Goal: Information Seeking & Learning: Learn about a topic

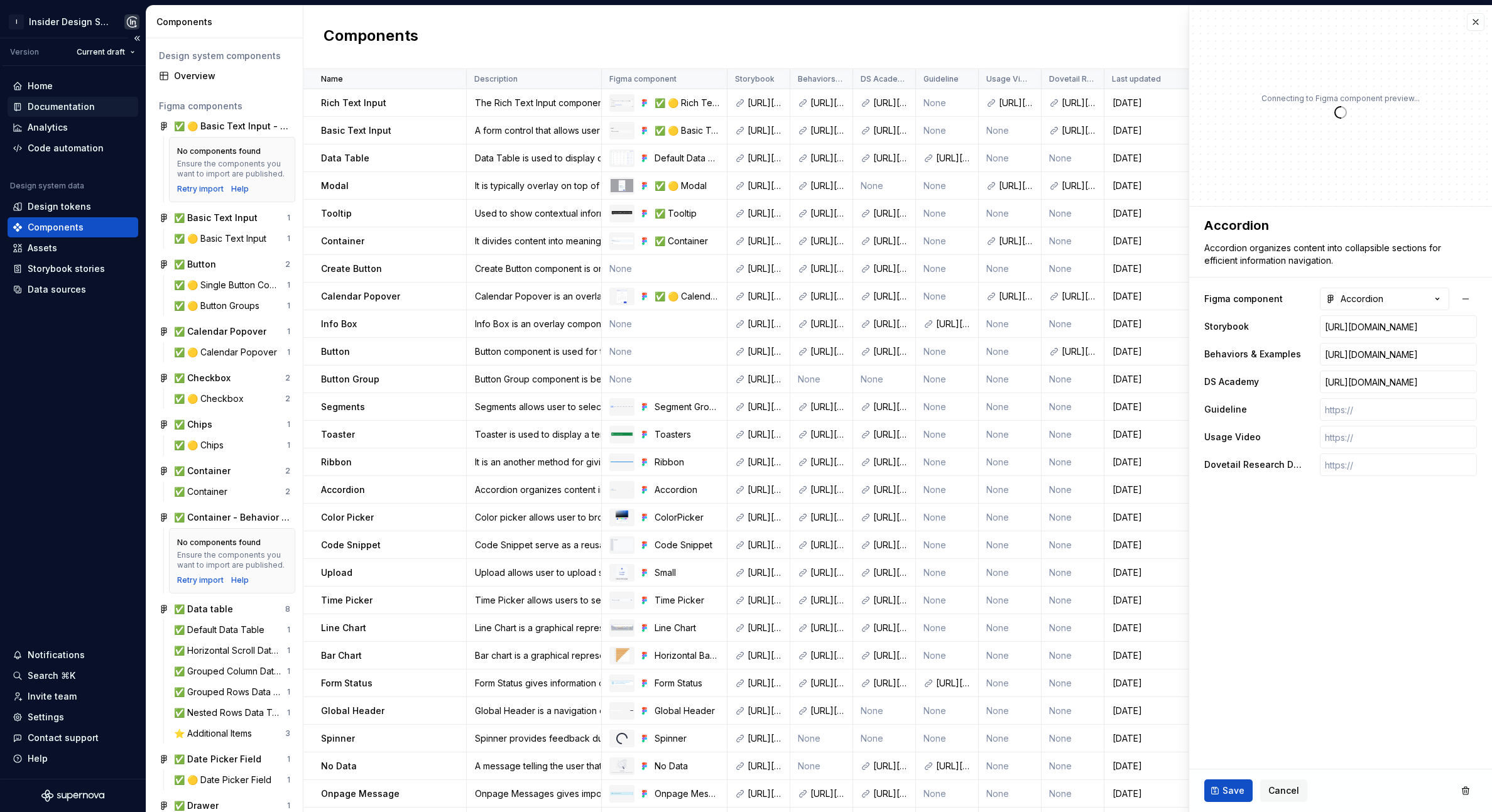
click at [59, 105] on div "Documentation" at bounding box center [61, 107] width 67 height 12
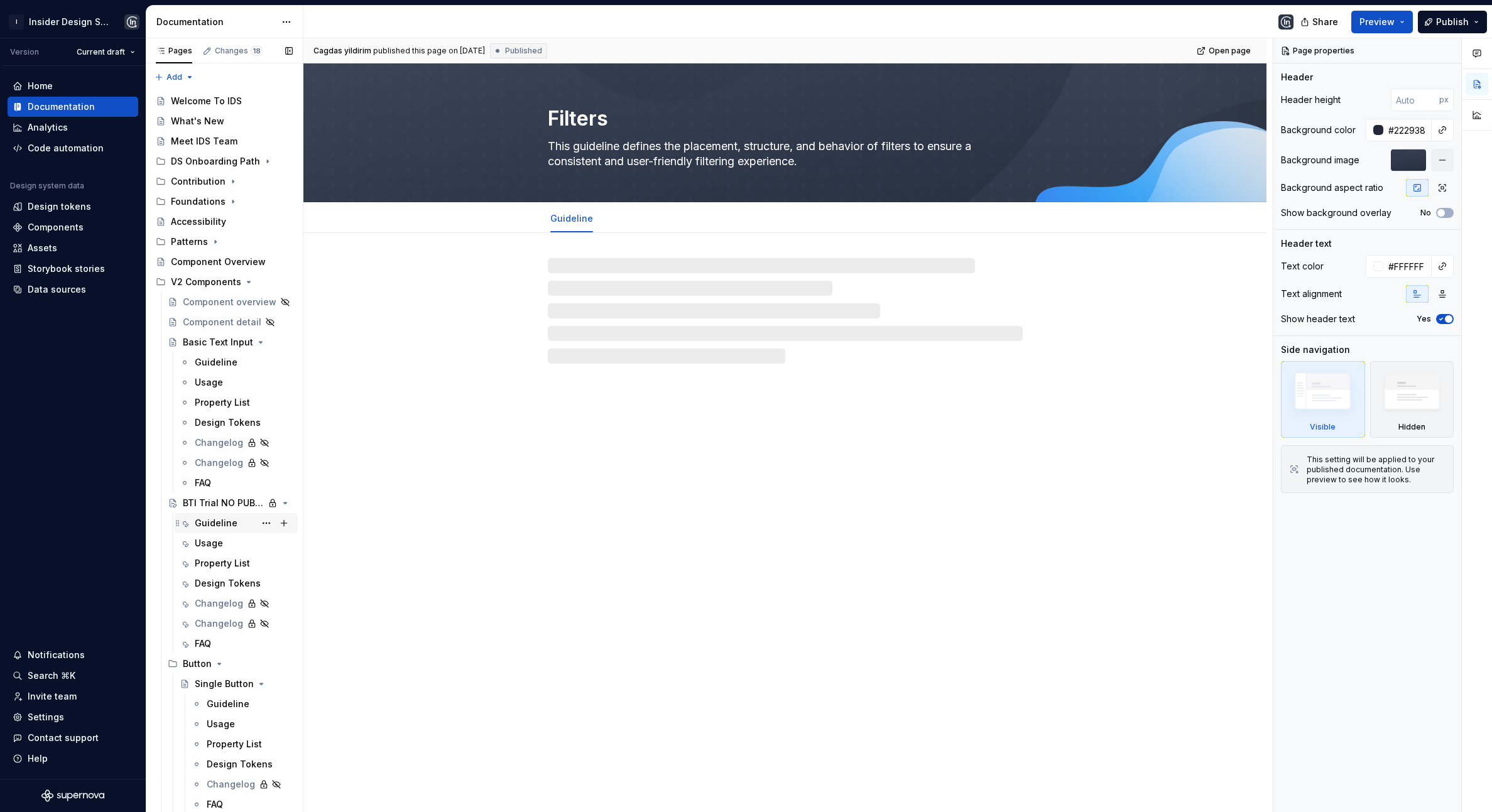
click at [212, 527] on div "Guideline" at bounding box center [216, 523] width 43 height 12
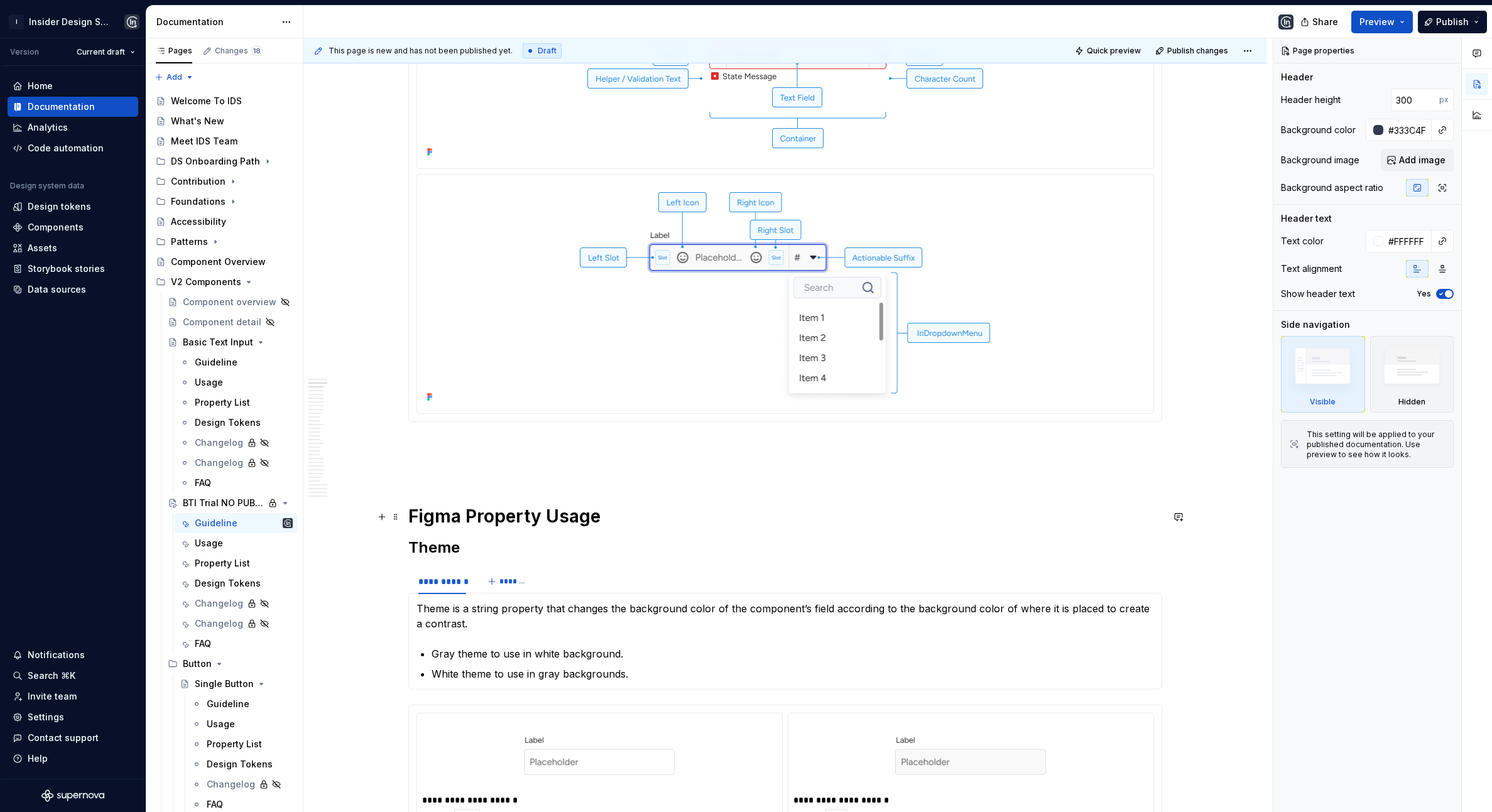
scroll to position [435, 0]
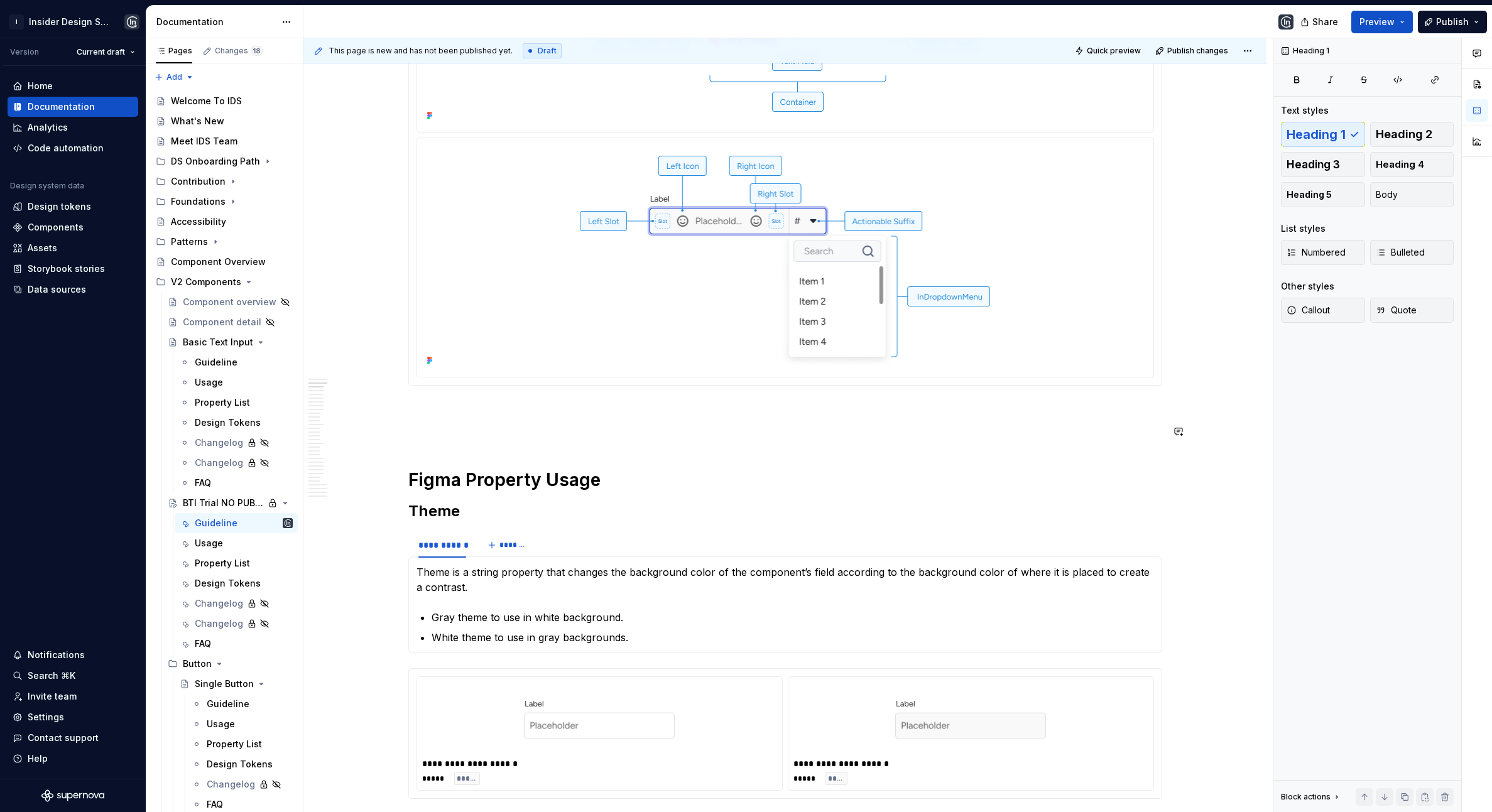
click at [454, 432] on p at bounding box center [785, 430] width 754 height 15
click at [429, 413] on p at bounding box center [785, 408] width 754 height 15
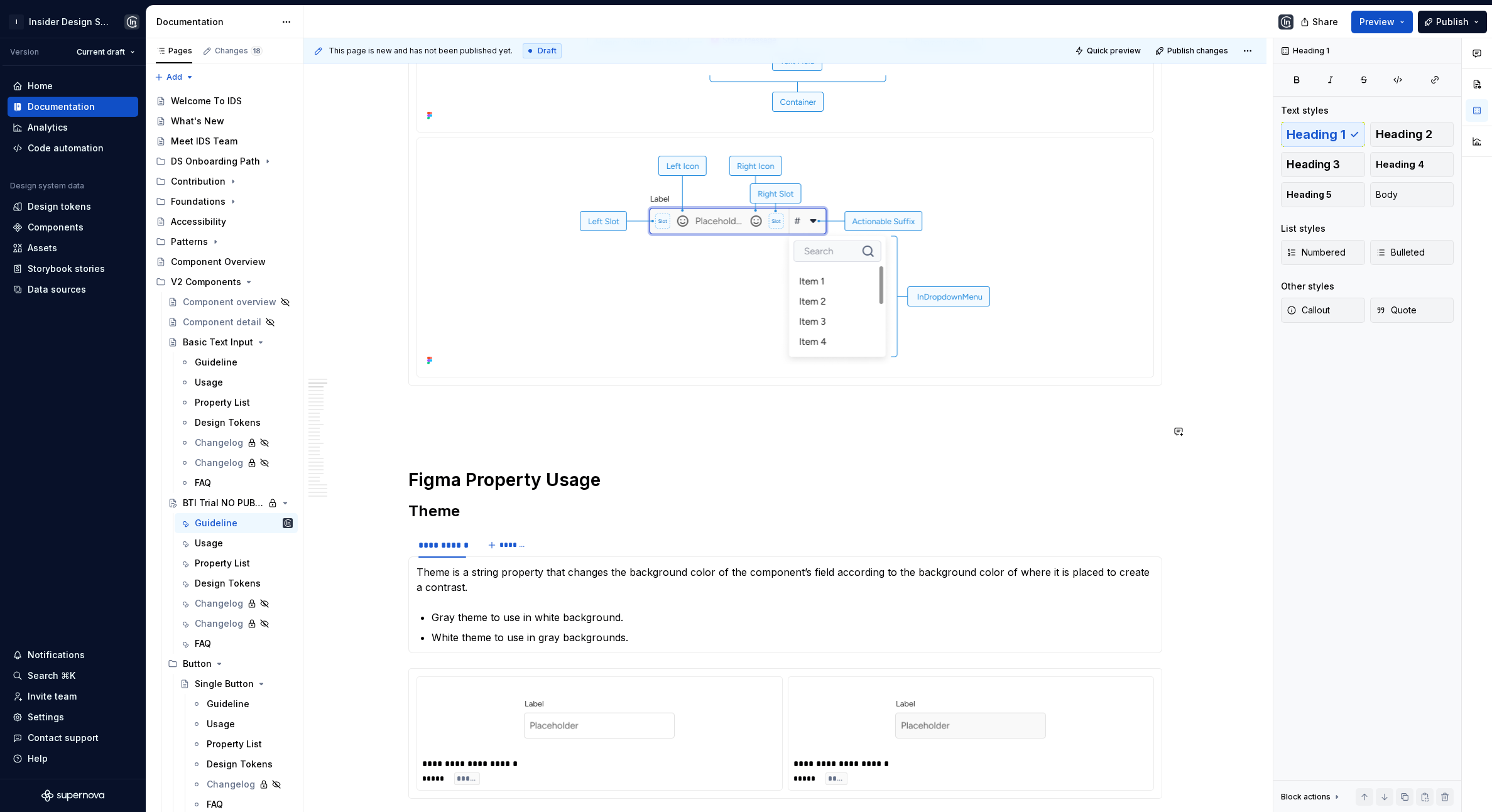
click at [425, 433] on p at bounding box center [785, 430] width 754 height 15
click at [425, 406] on p at bounding box center [785, 408] width 754 height 15
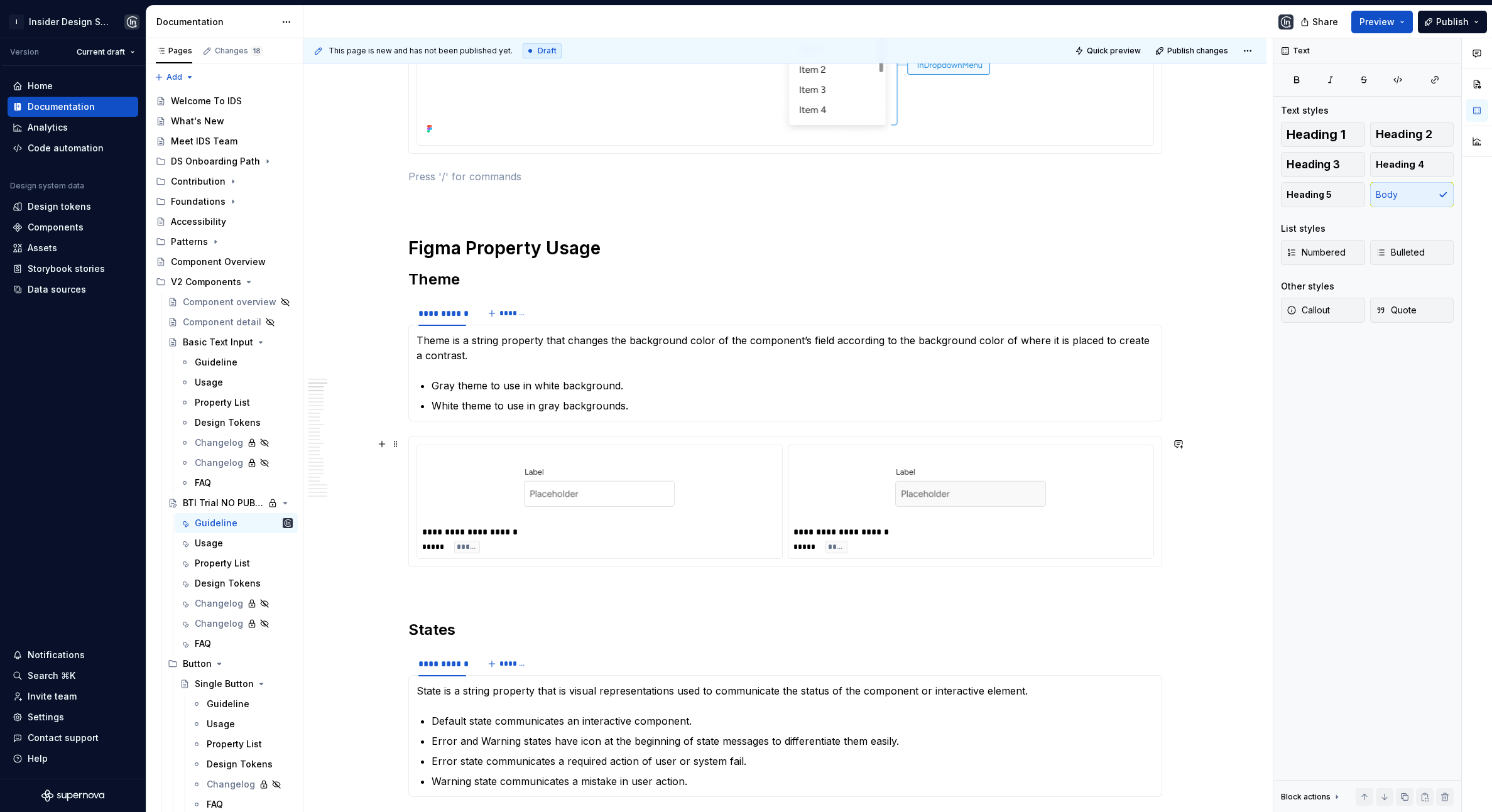
scroll to position [708, 0]
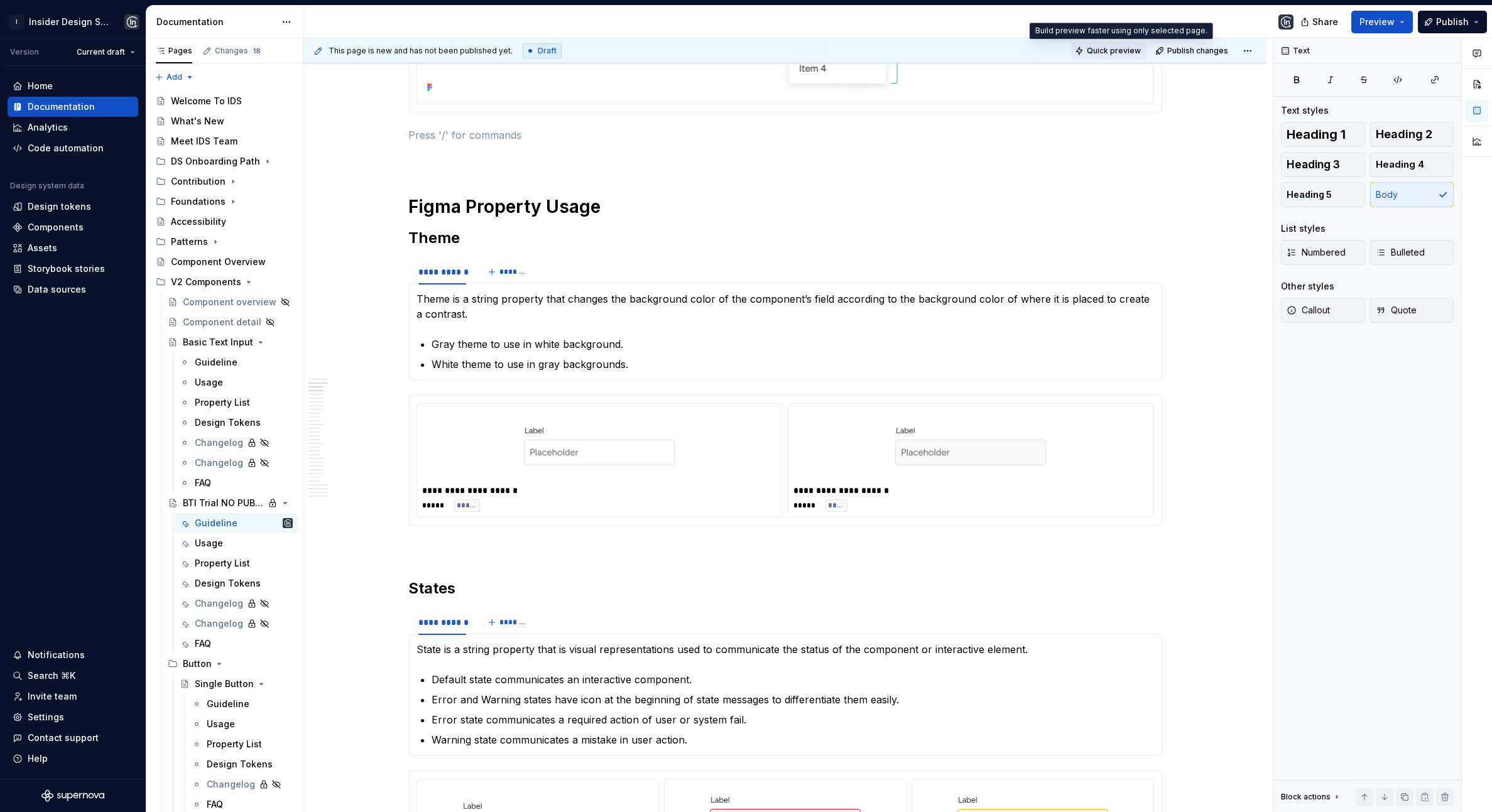
click at [1128, 50] on span "Quick preview" at bounding box center [1113, 50] width 54 height 10
click at [1249, 51] on html "I Insider Design System Version Current draft Home Documentation Analytics Code…" at bounding box center [746, 406] width 1492 height 812
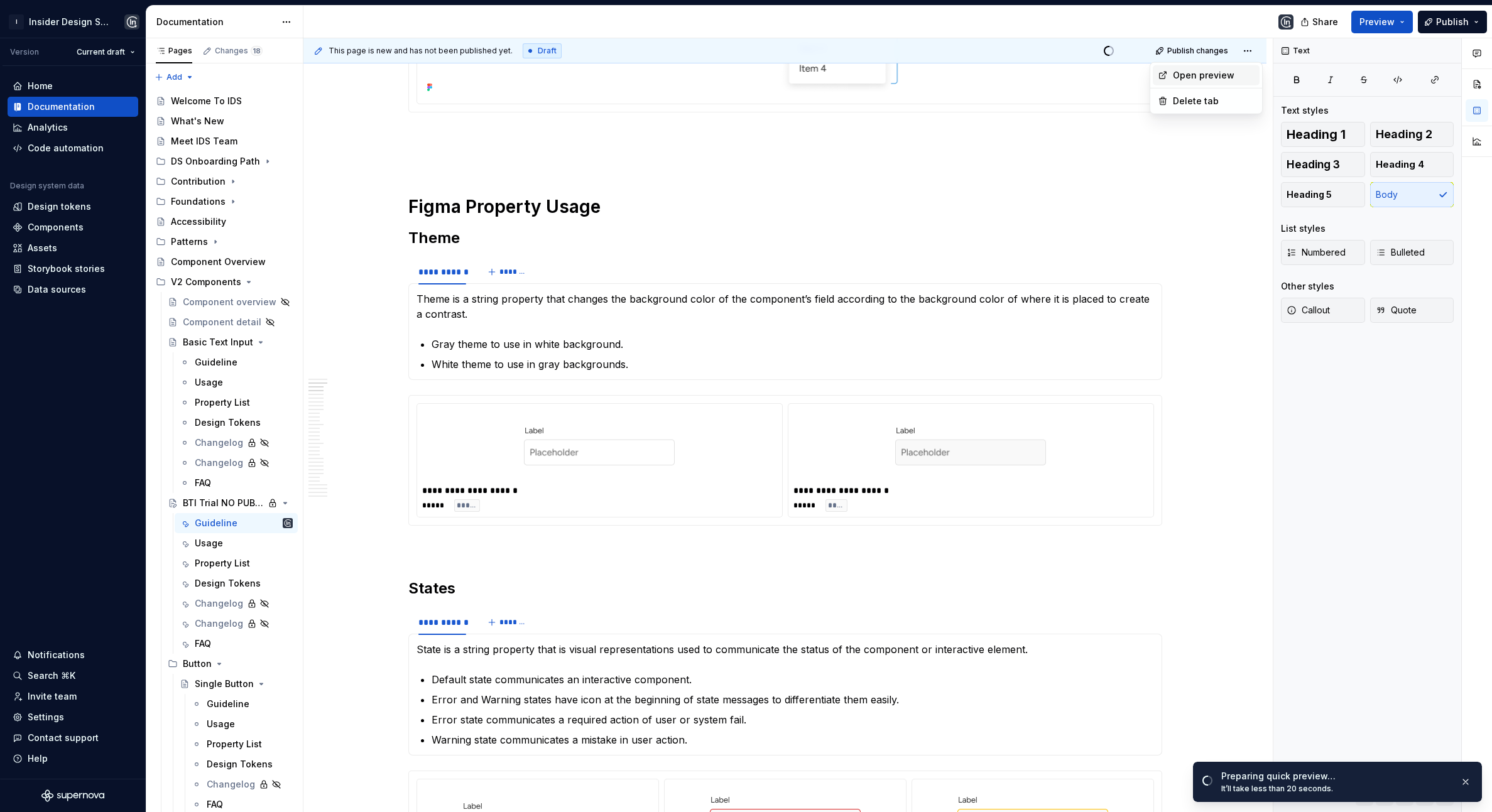
click at [1220, 76] on div "Open preview" at bounding box center [1213, 75] width 82 height 12
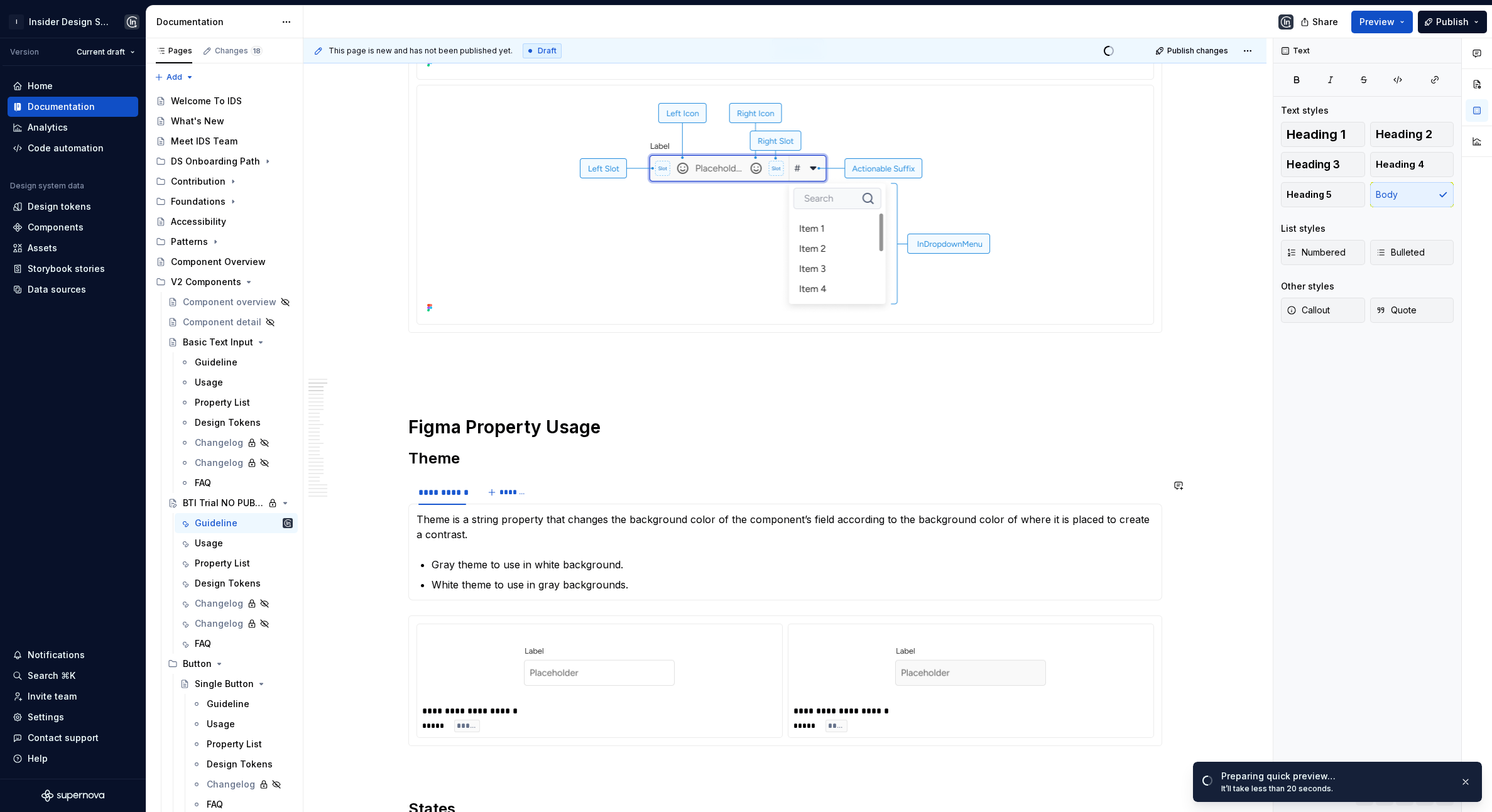
scroll to position [582, 0]
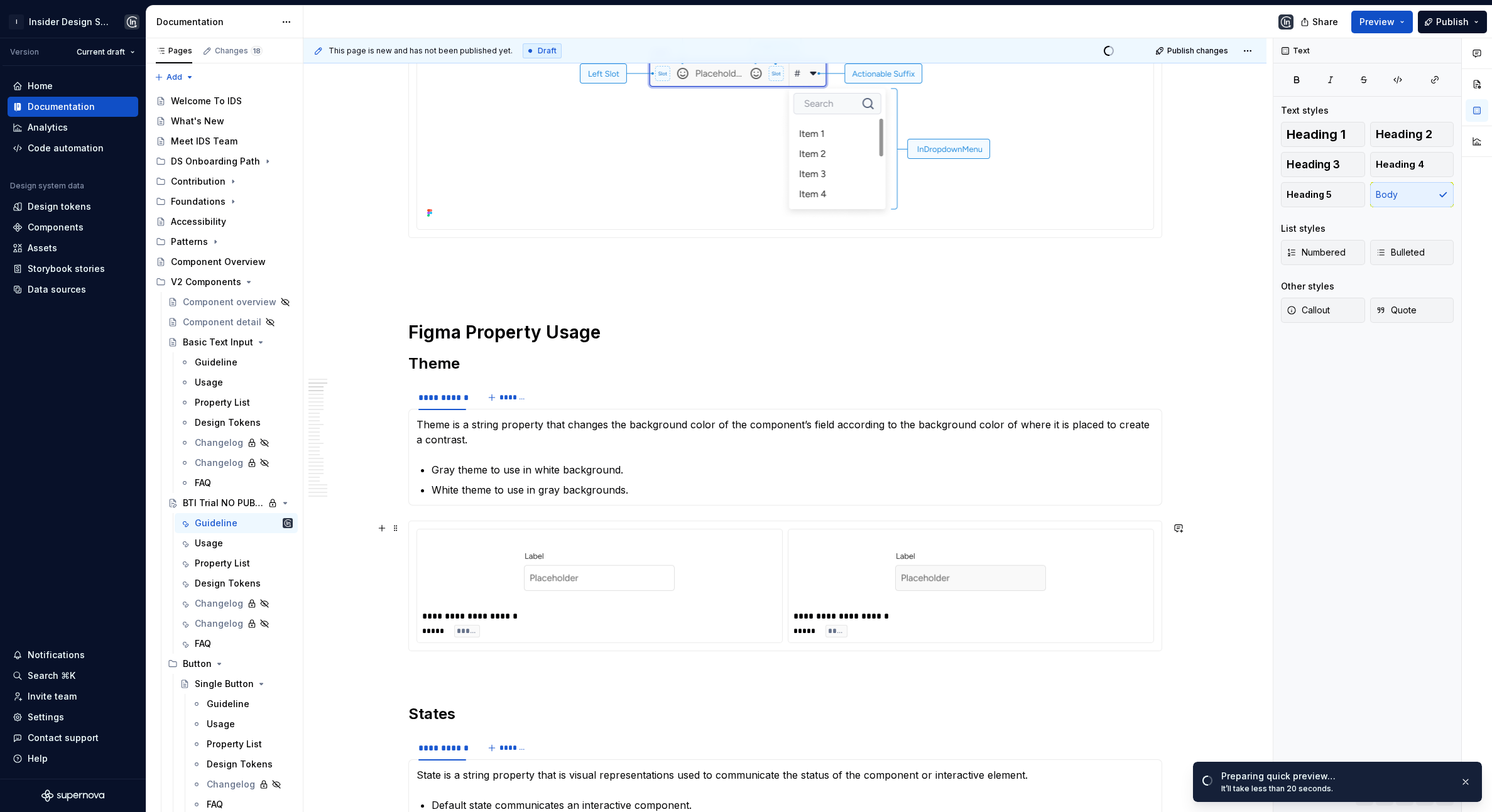
click at [554, 611] on div "**********" at bounding box center [599, 616] width 354 height 12
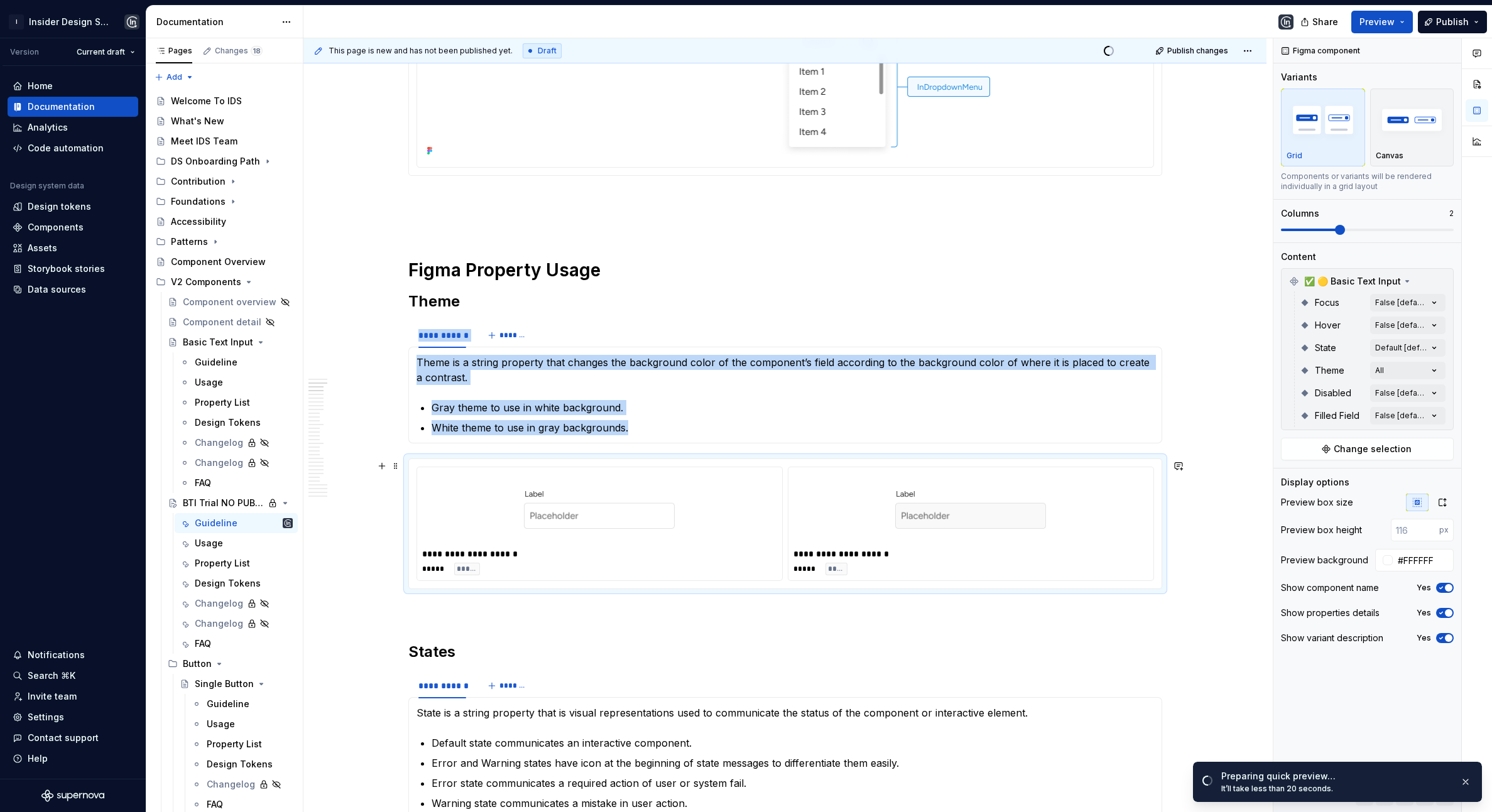
scroll to position [646, 0]
click at [1400, 773] on div "Open page" at bounding box center [1431, 781] width 85 height 18
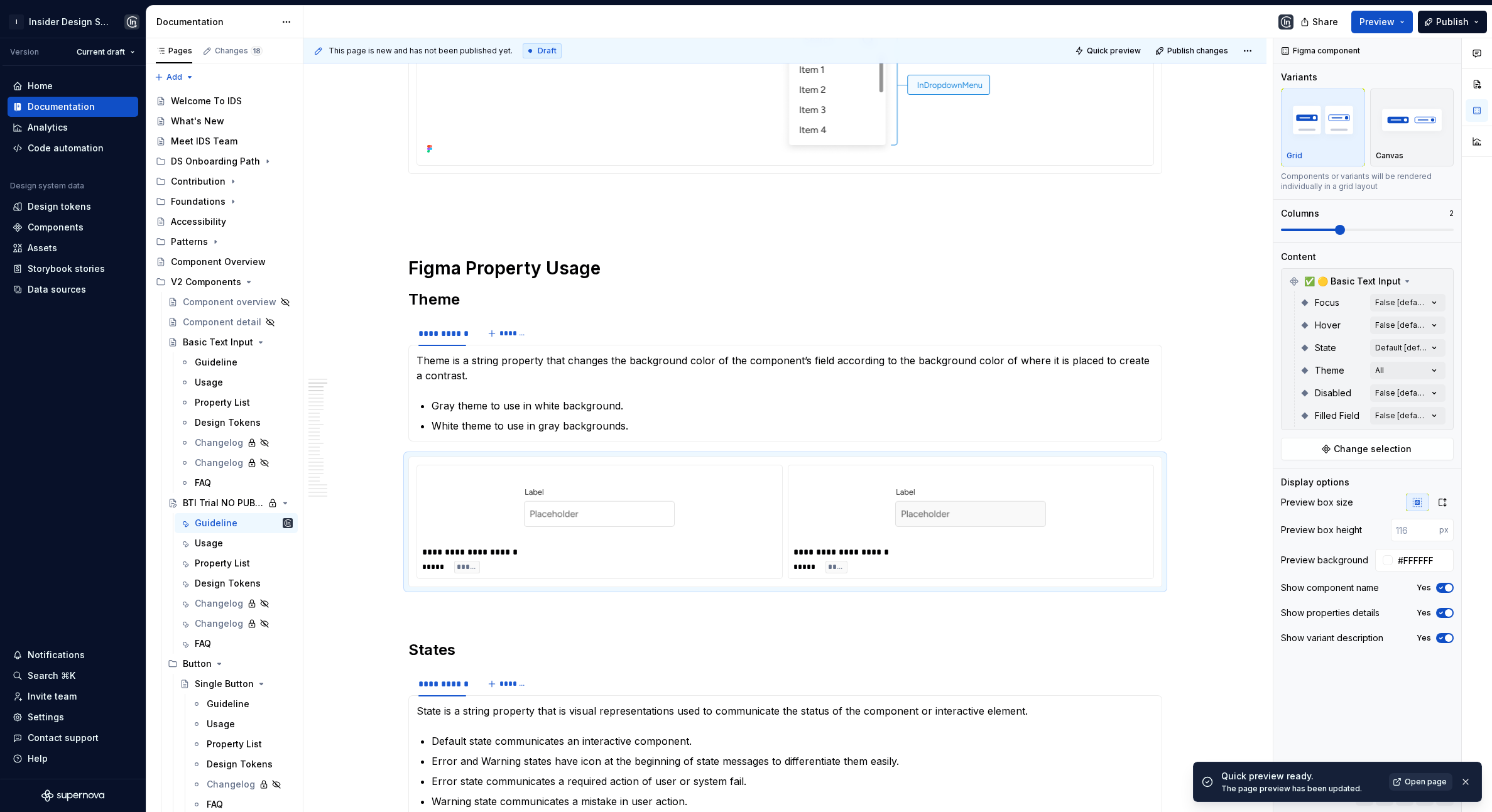
click at [1401, 781] on link "Open page" at bounding box center [1420, 781] width 63 height 18
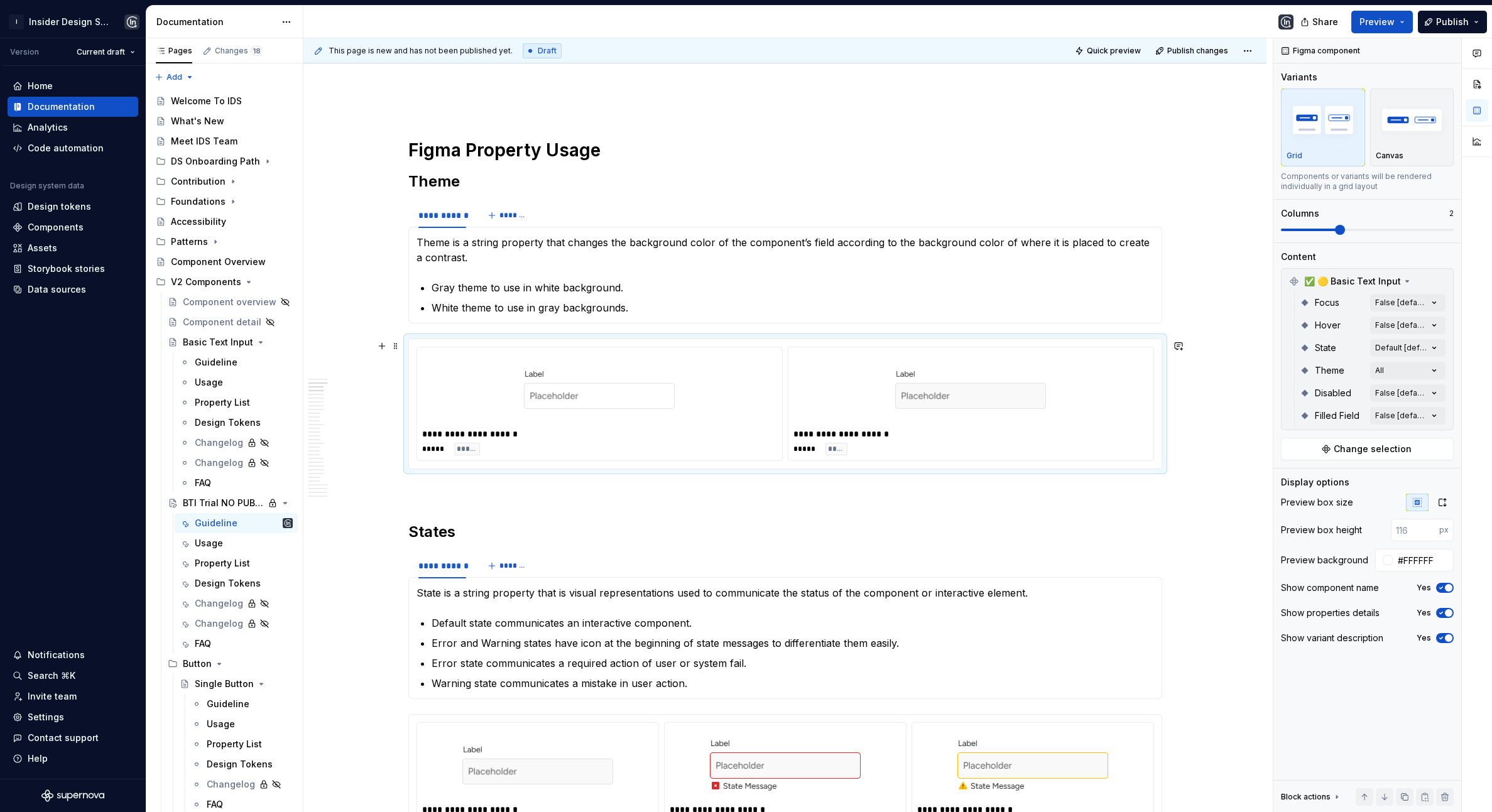
scroll to position [792, 0]
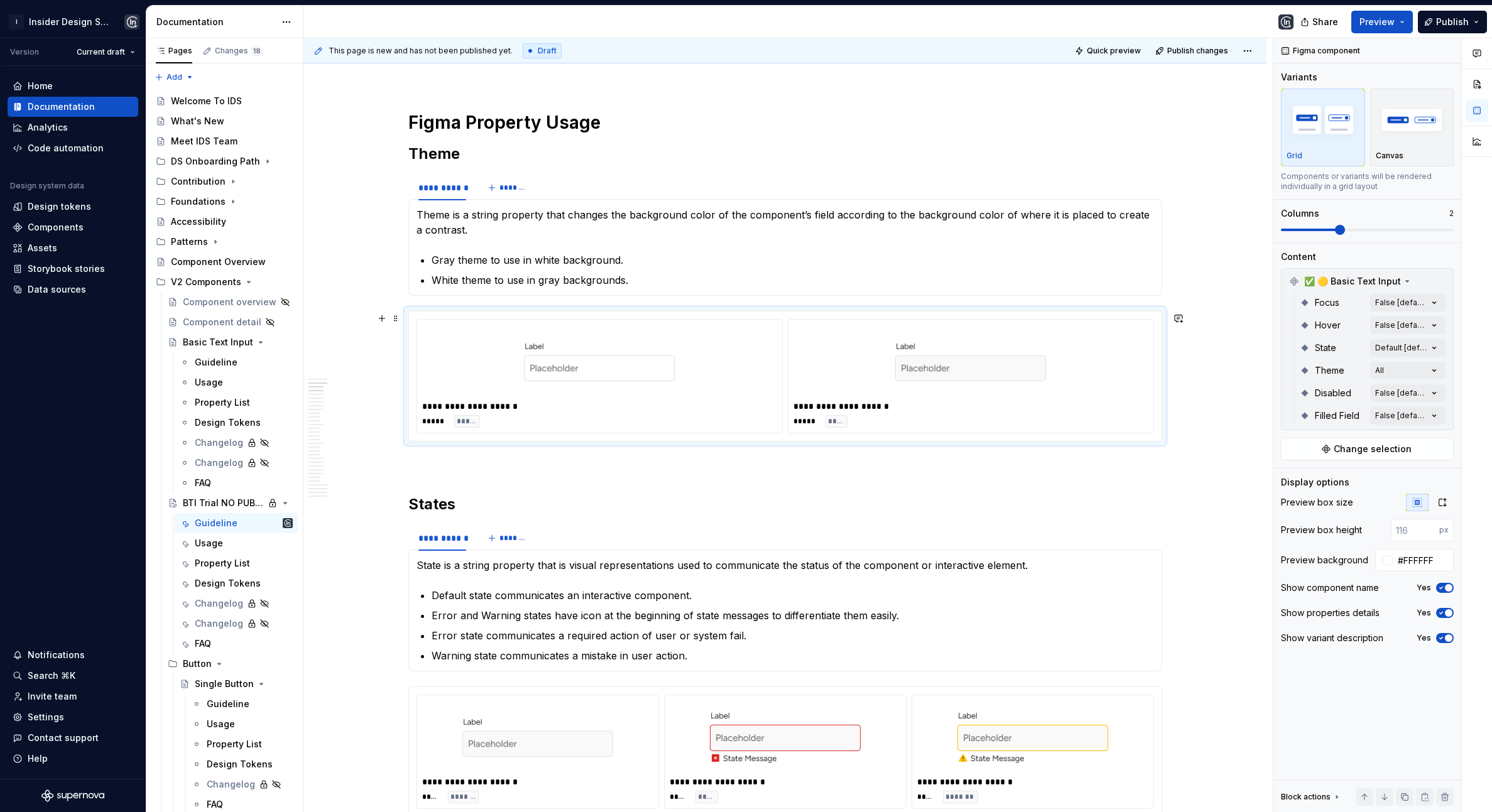
click at [674, 374] on img at bounding box center [599, 361] width 150 height 63
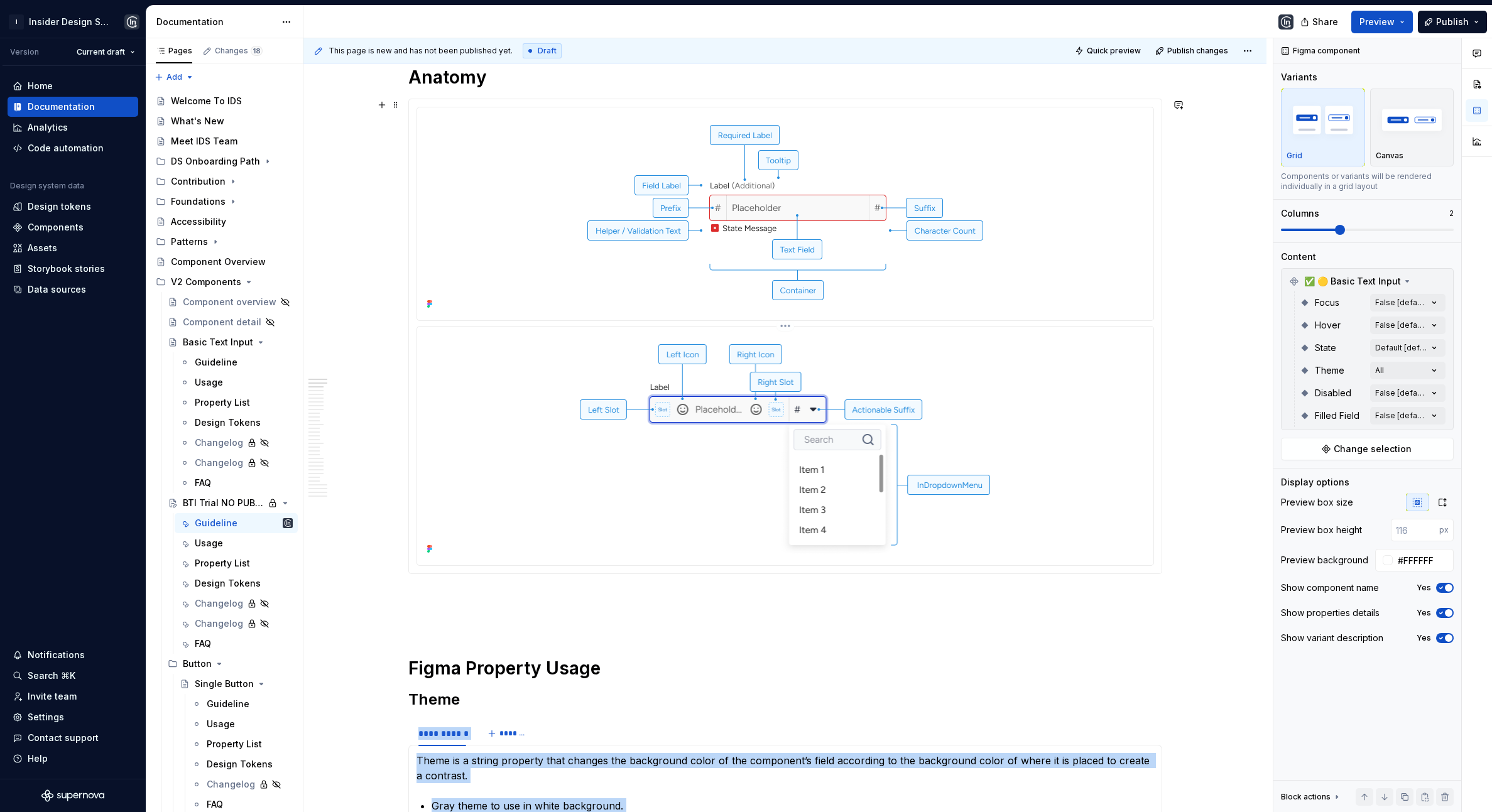
scroll to position [0, 0]
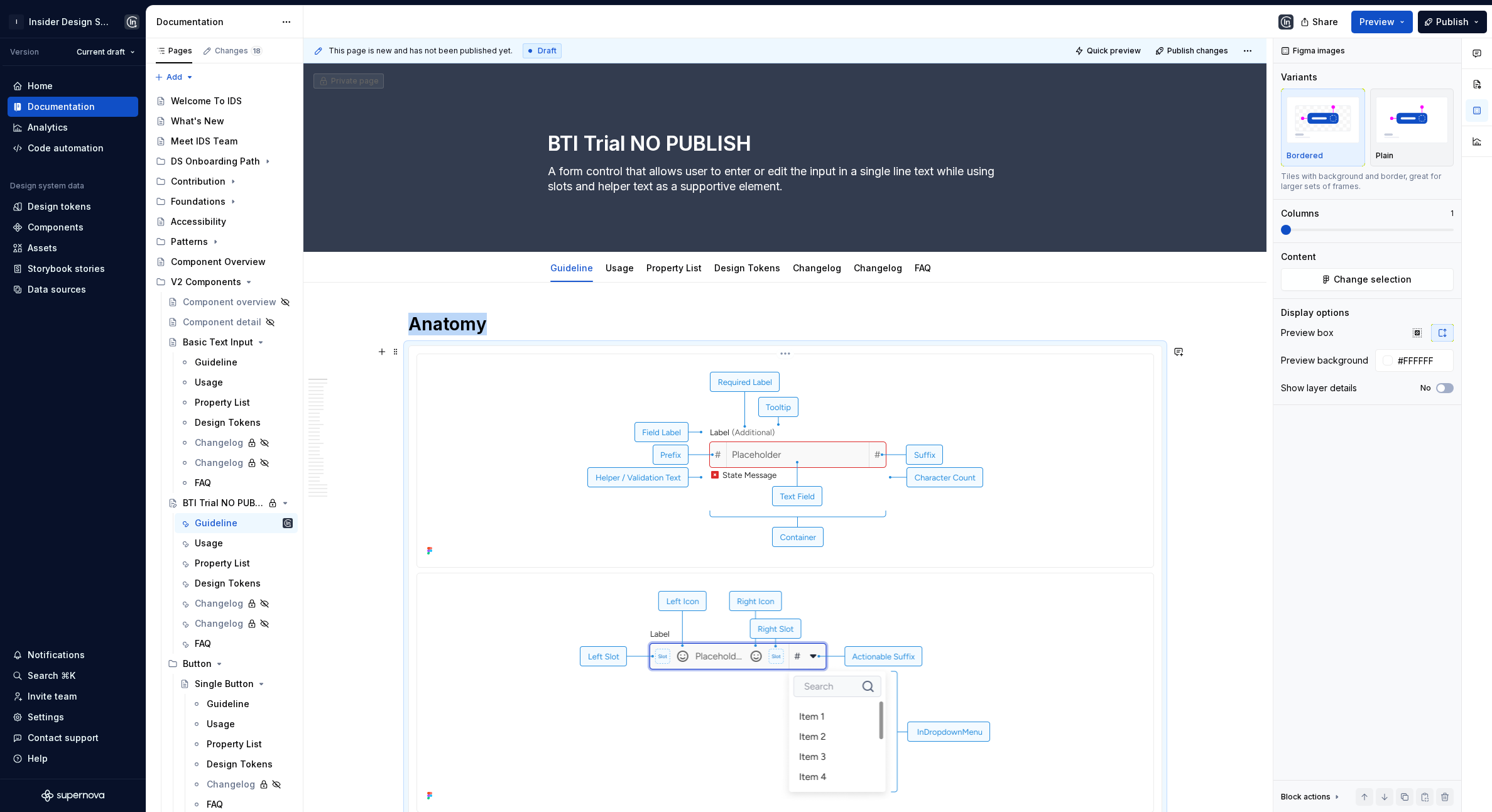
click at [717, 479] on img at bounding box center [785, 459] width 421 height 200
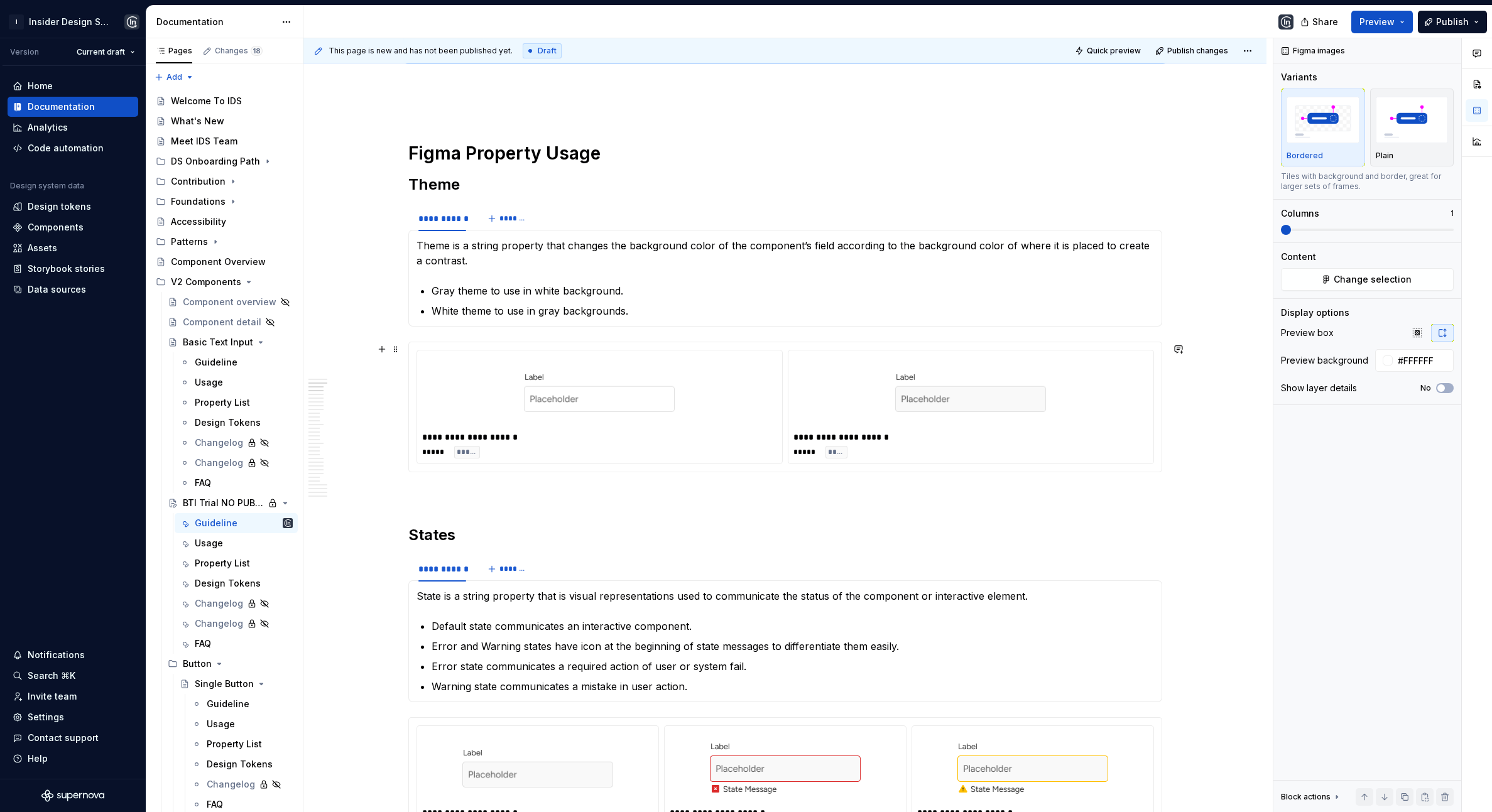
scroll to position [818, 0]
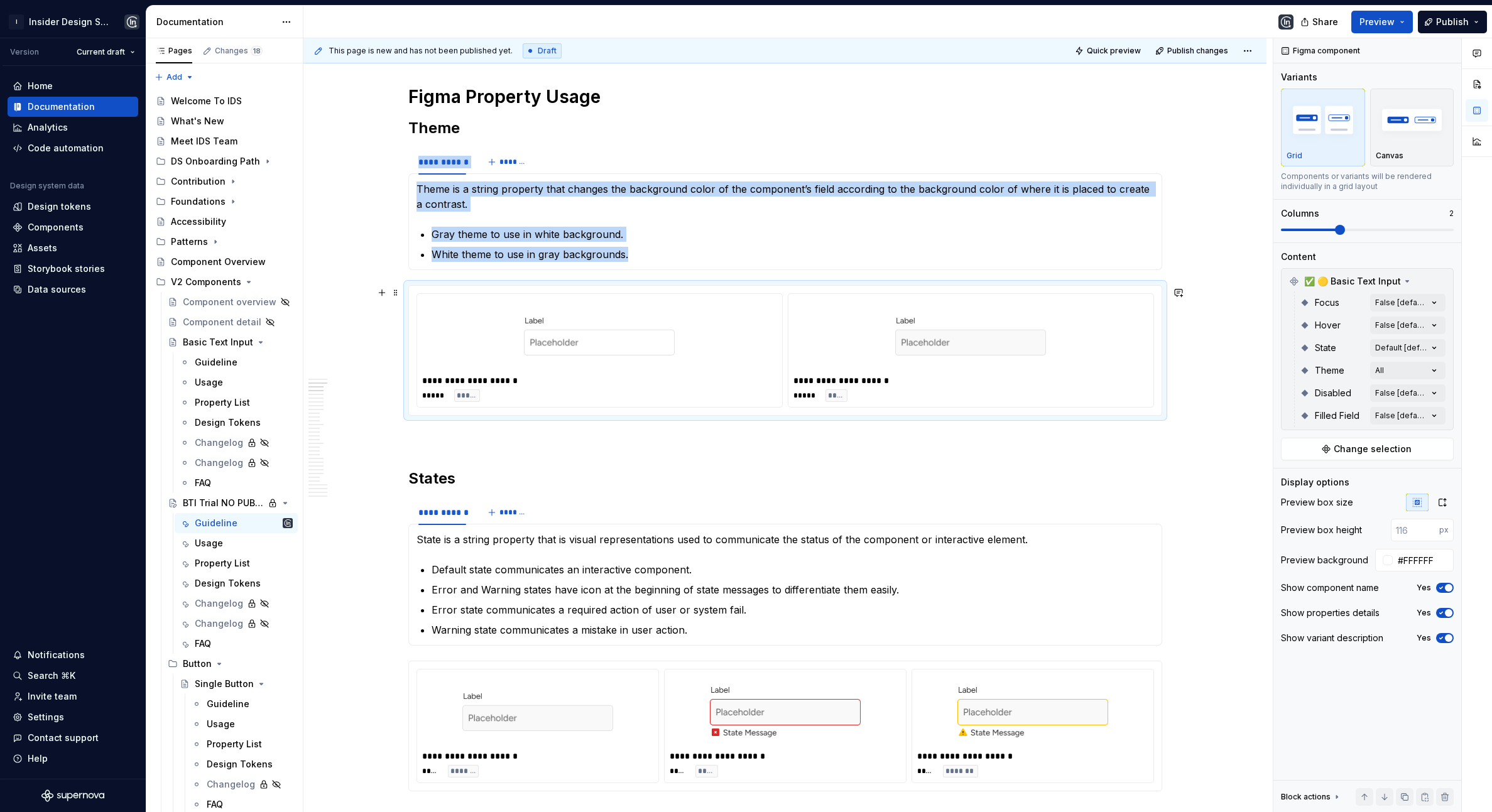
click at [649, 406] on div "**********" at bounding box center [599, 350] width 365 height 113
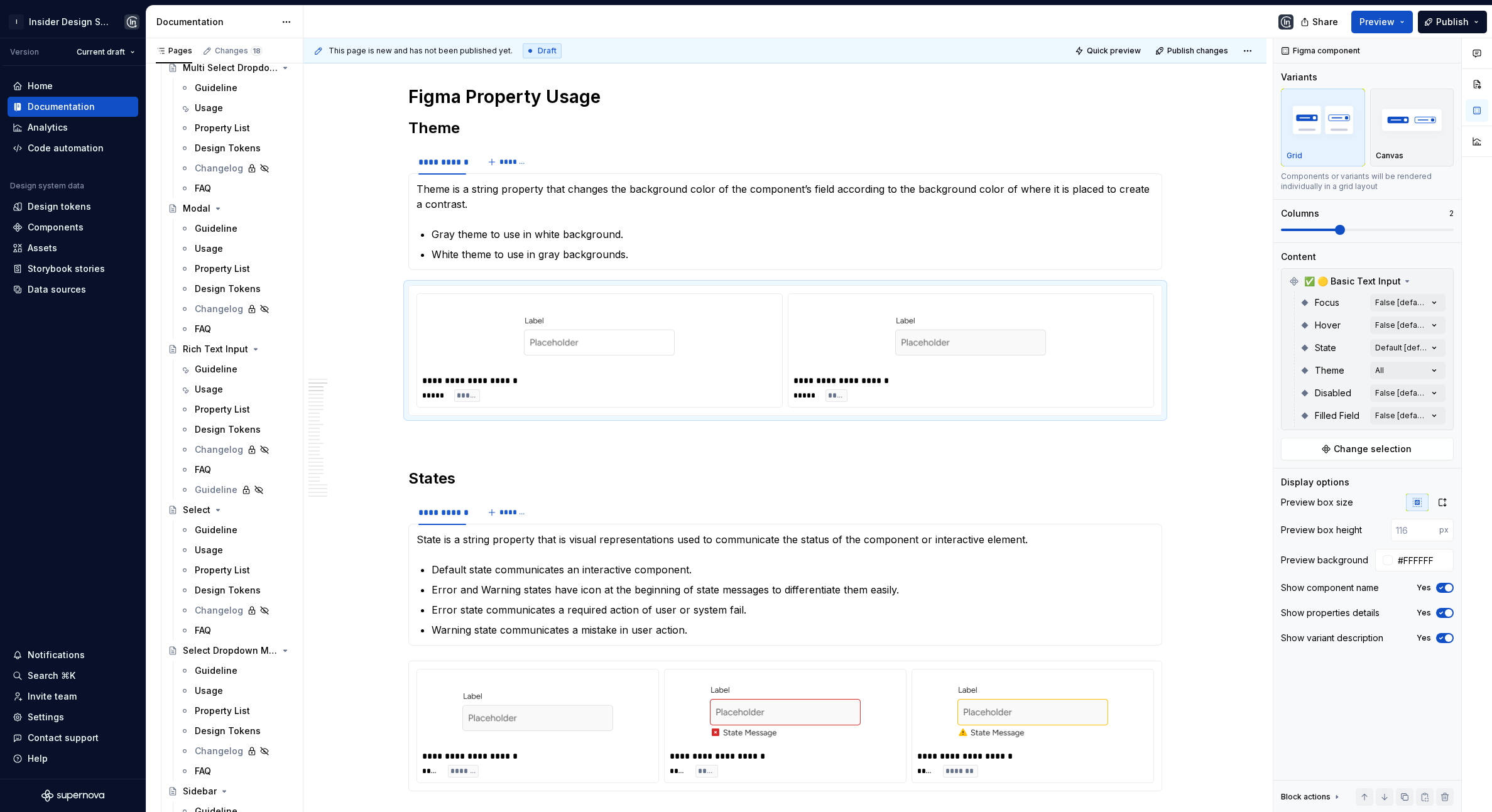
scroll to position [2451, 0]
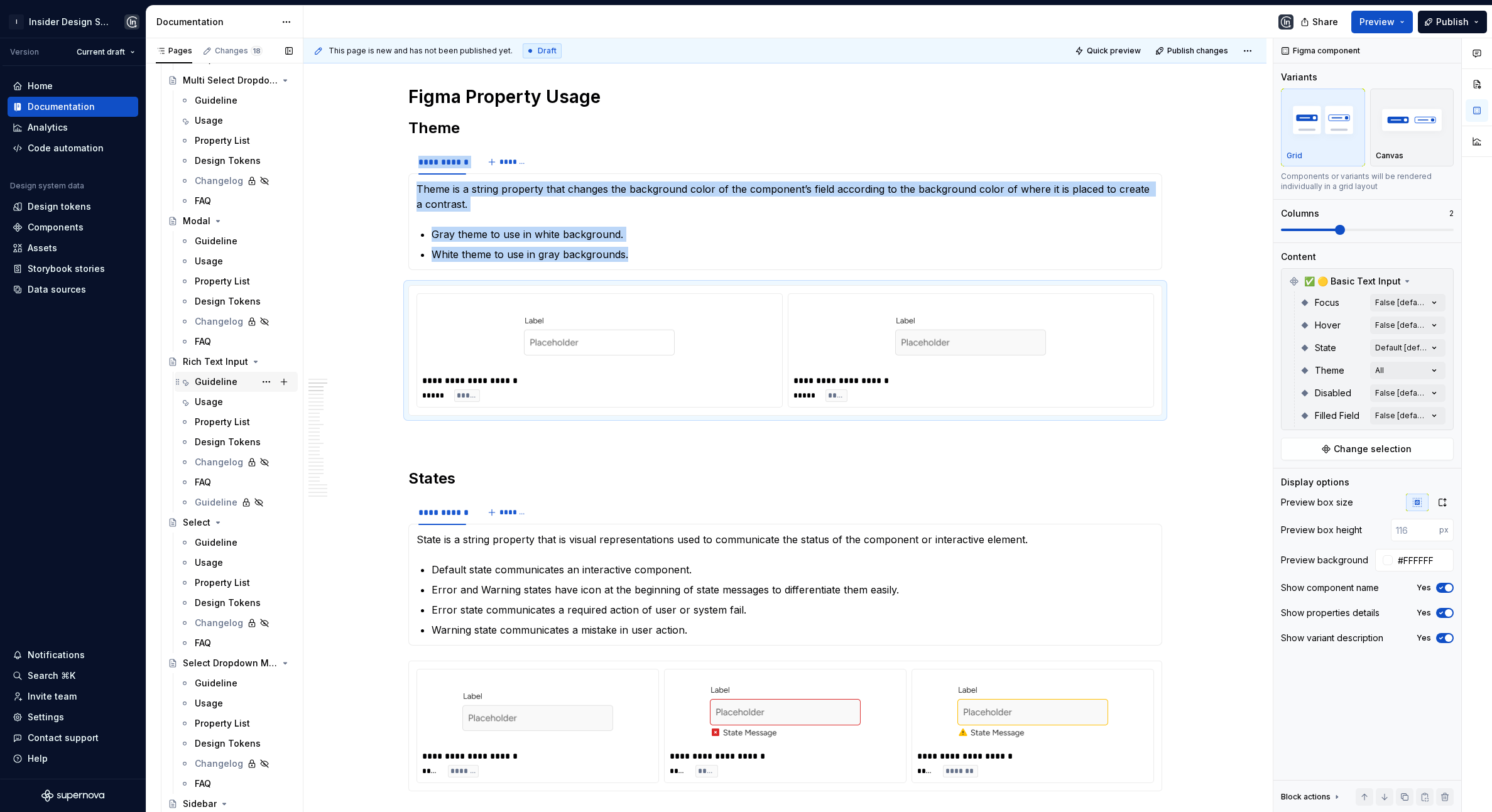
click at [207, 386] on div "Guideline" at bounding box center [216, 382] width 43 height 12
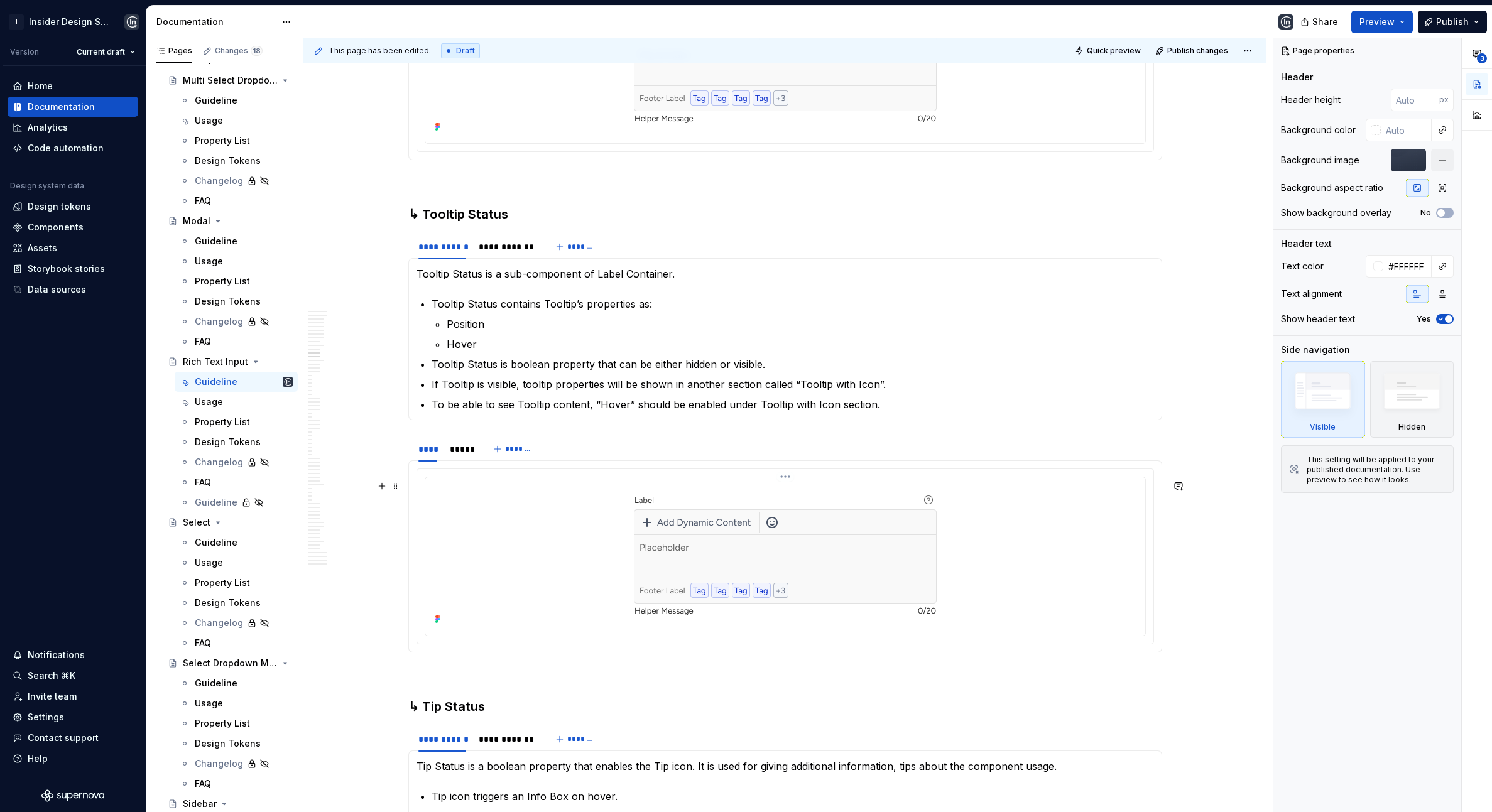
scroll to position [5575, 0]
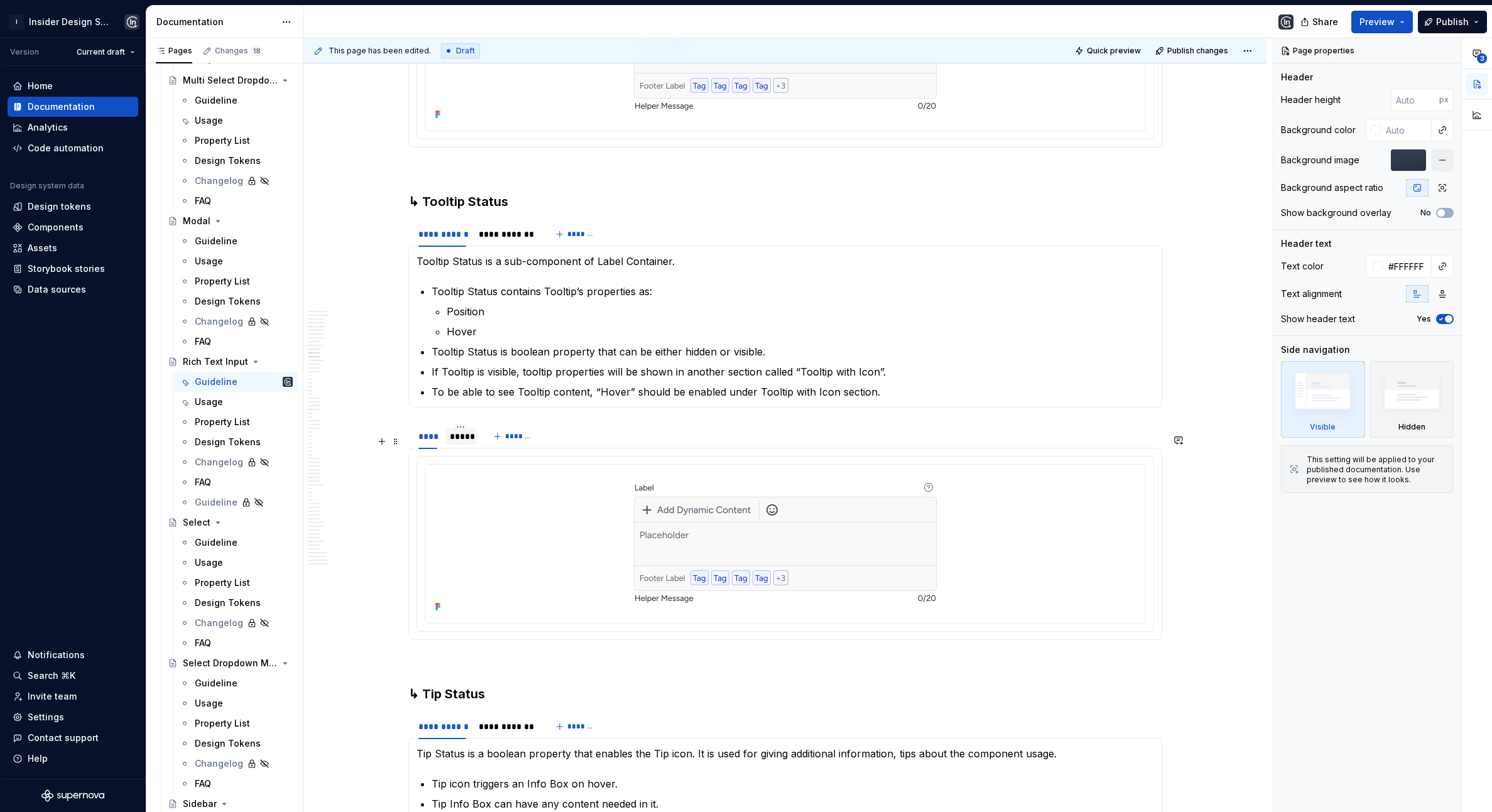
click at [457, 443] on div "*****" at bounding box center [460, 437] width 22 height 12
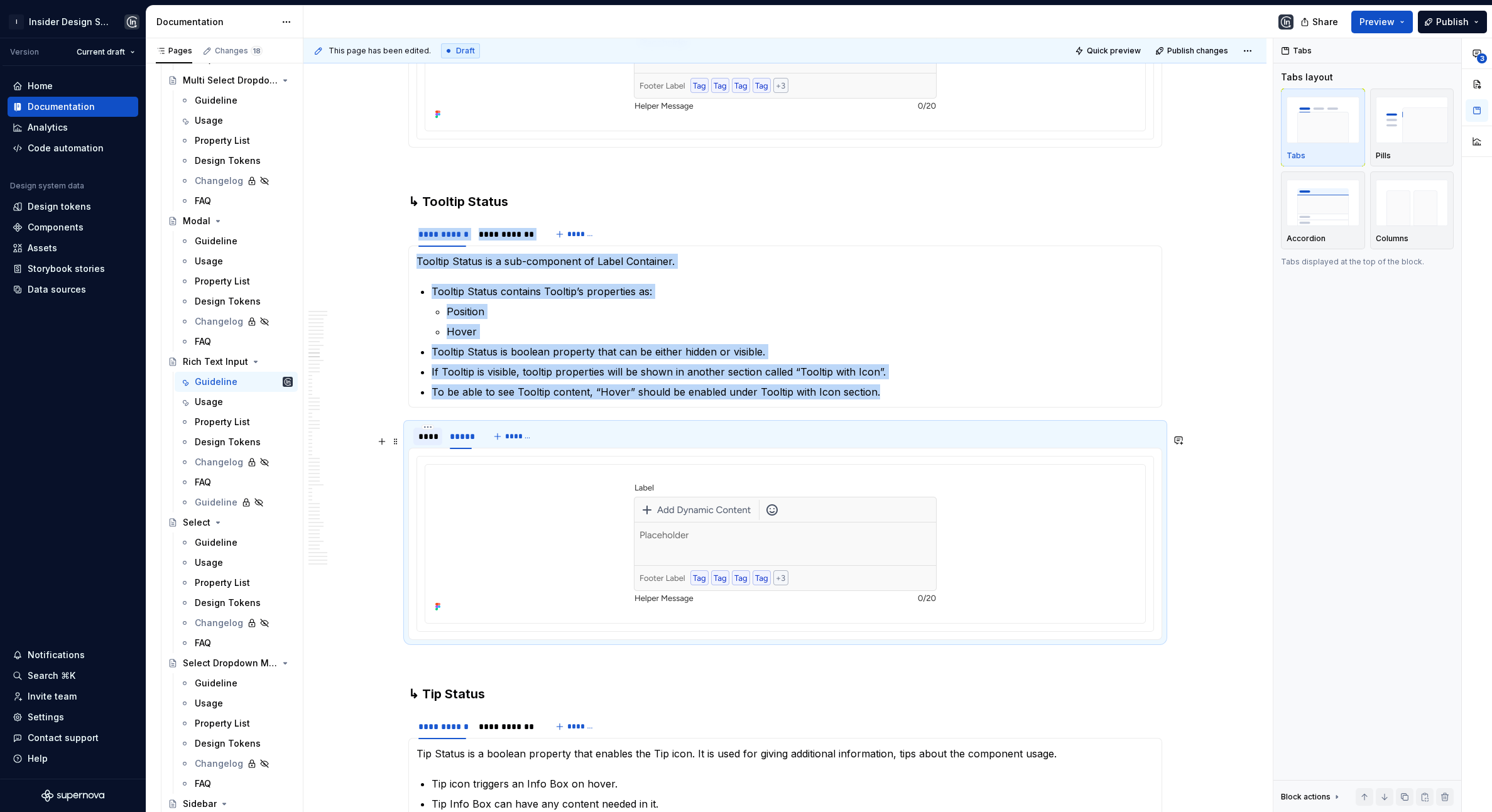
click at [431, 443] on div "****" at bounding box center [428, 437] width 19 height 12
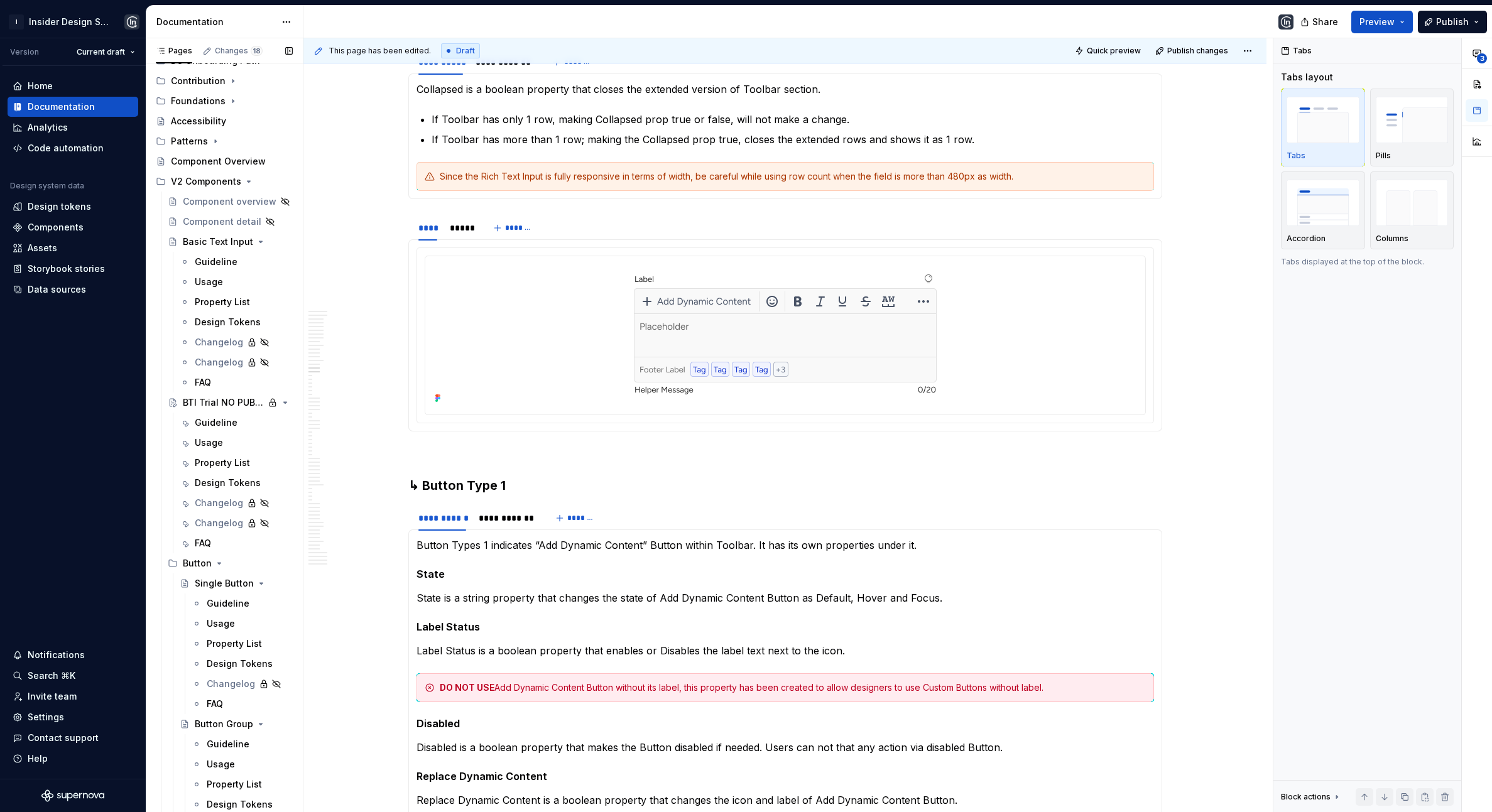
scroll to position [0, 0]
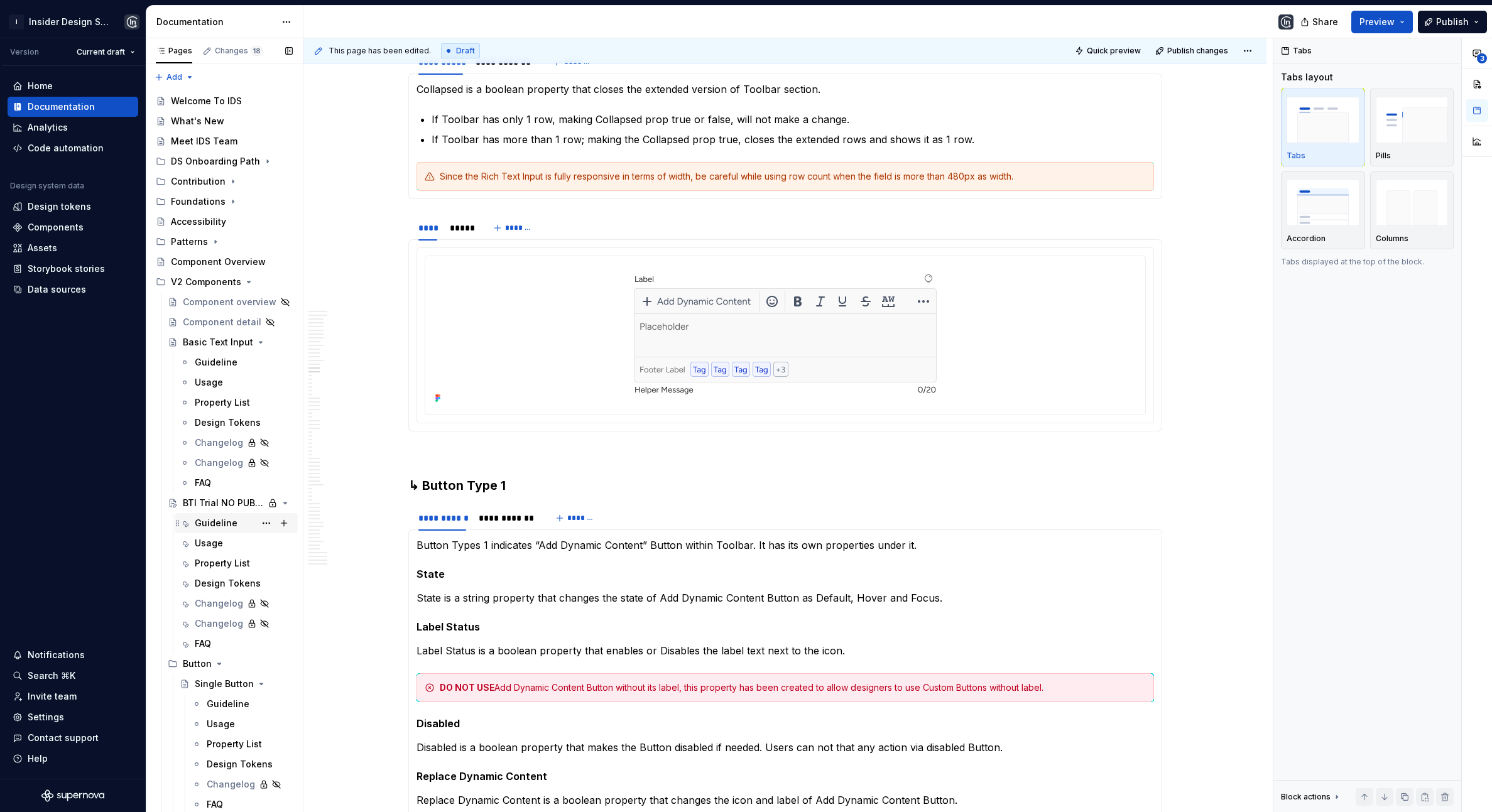
click at [212, 519] on div "Guideline" at bounding box center [216, 523] width 43 height 12
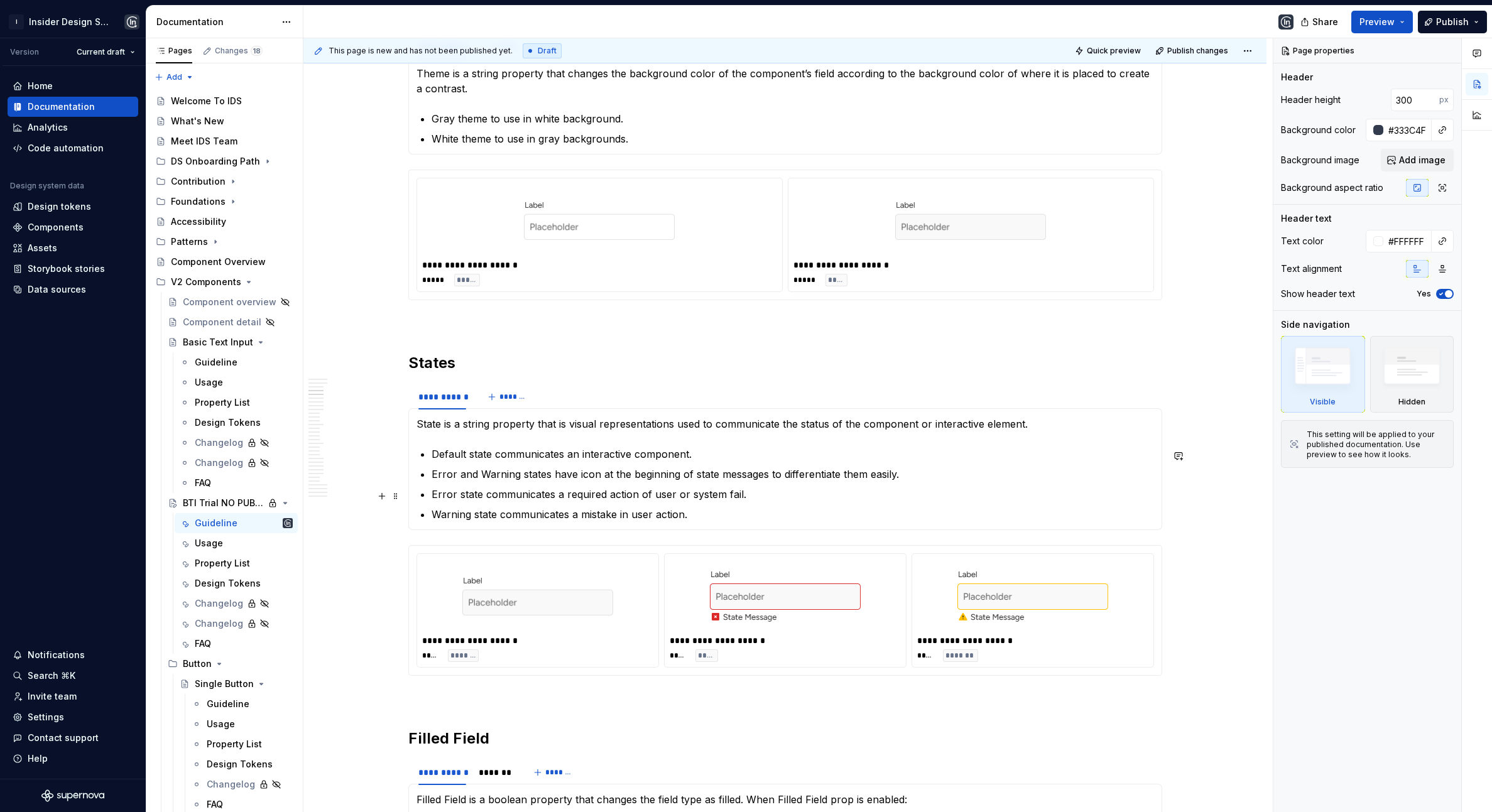
scroll to position [931, 0]
type textarea "*"
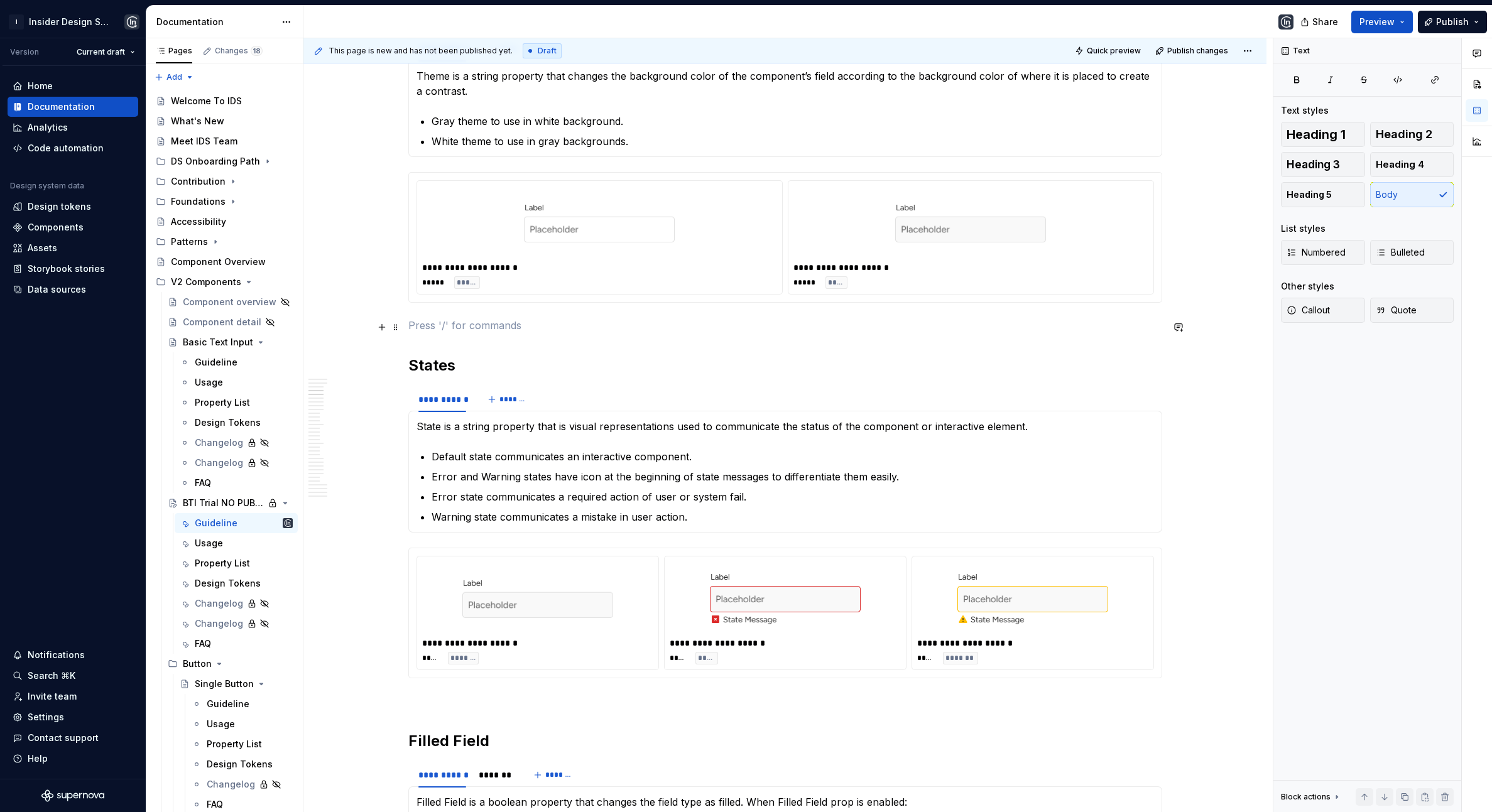
click at [588, 322] on p at bounding box center [785, 325] width 754 height 15
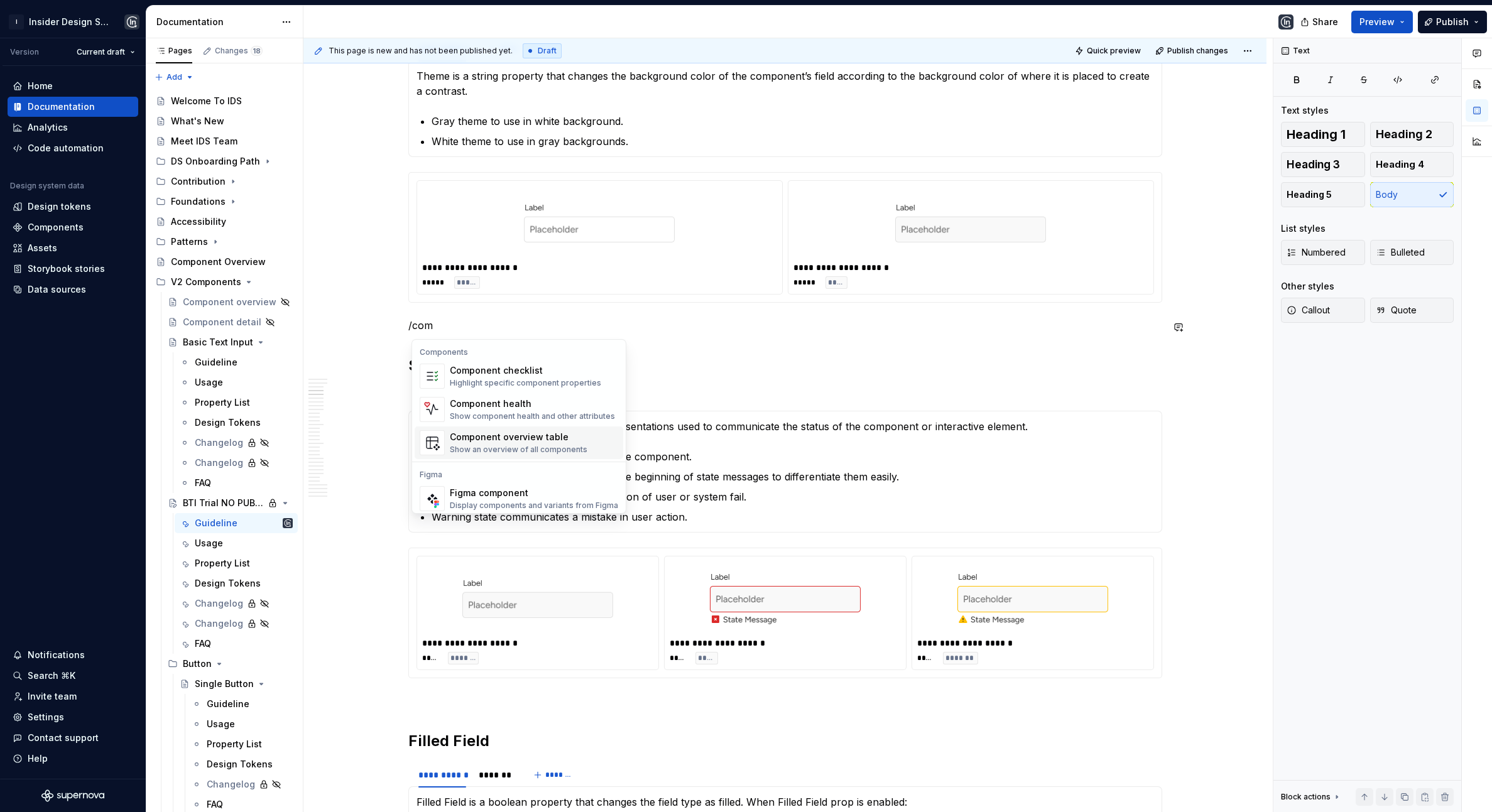
scroll to position [37, 0]
click at [508, 463] on div "Display components and variants from Figma" at bounding box center [534, 467] width 168 height 10
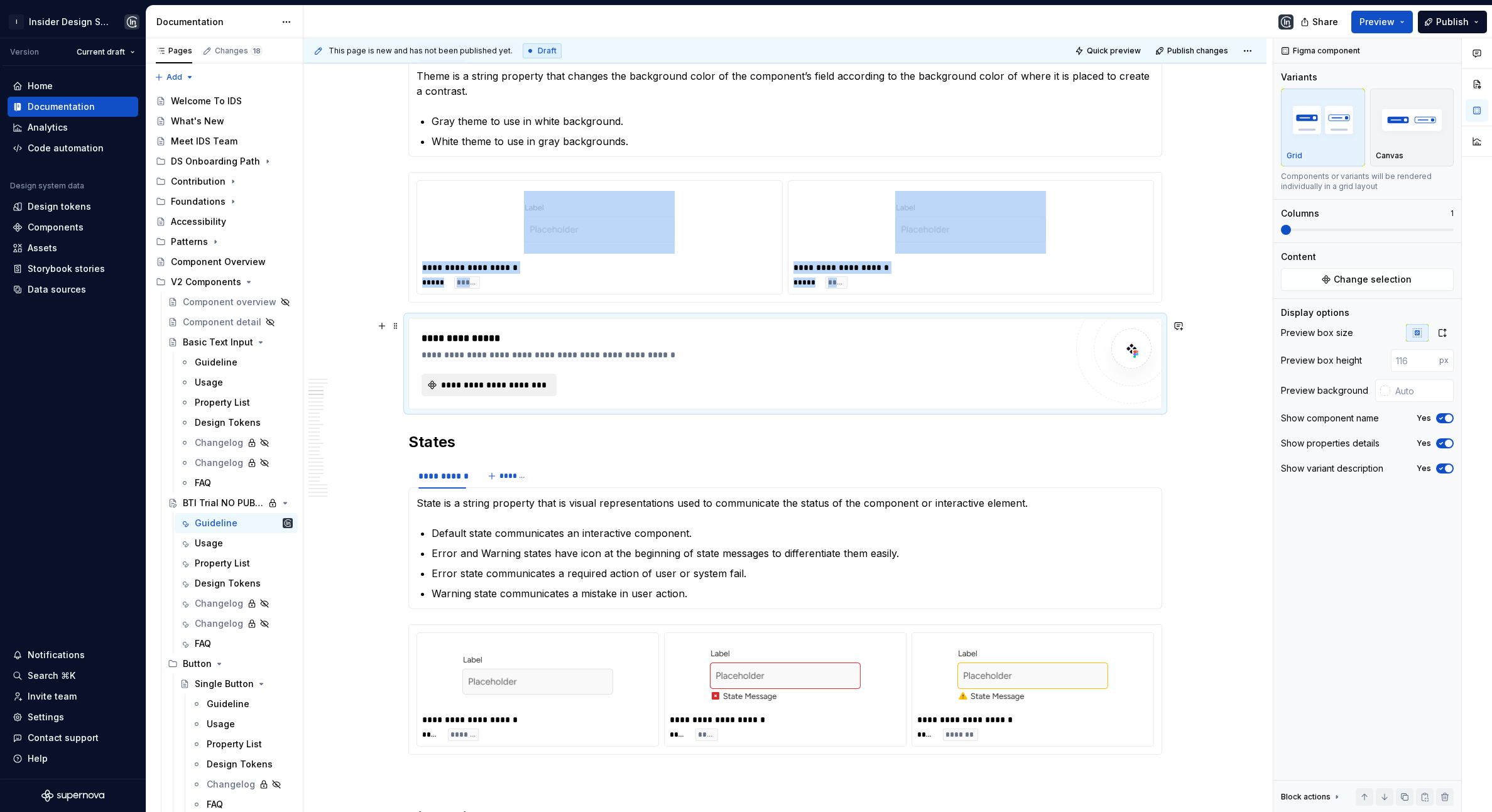
click at [512, 392] on span "**********" at bounding box center [494, 385] width 108 height 12
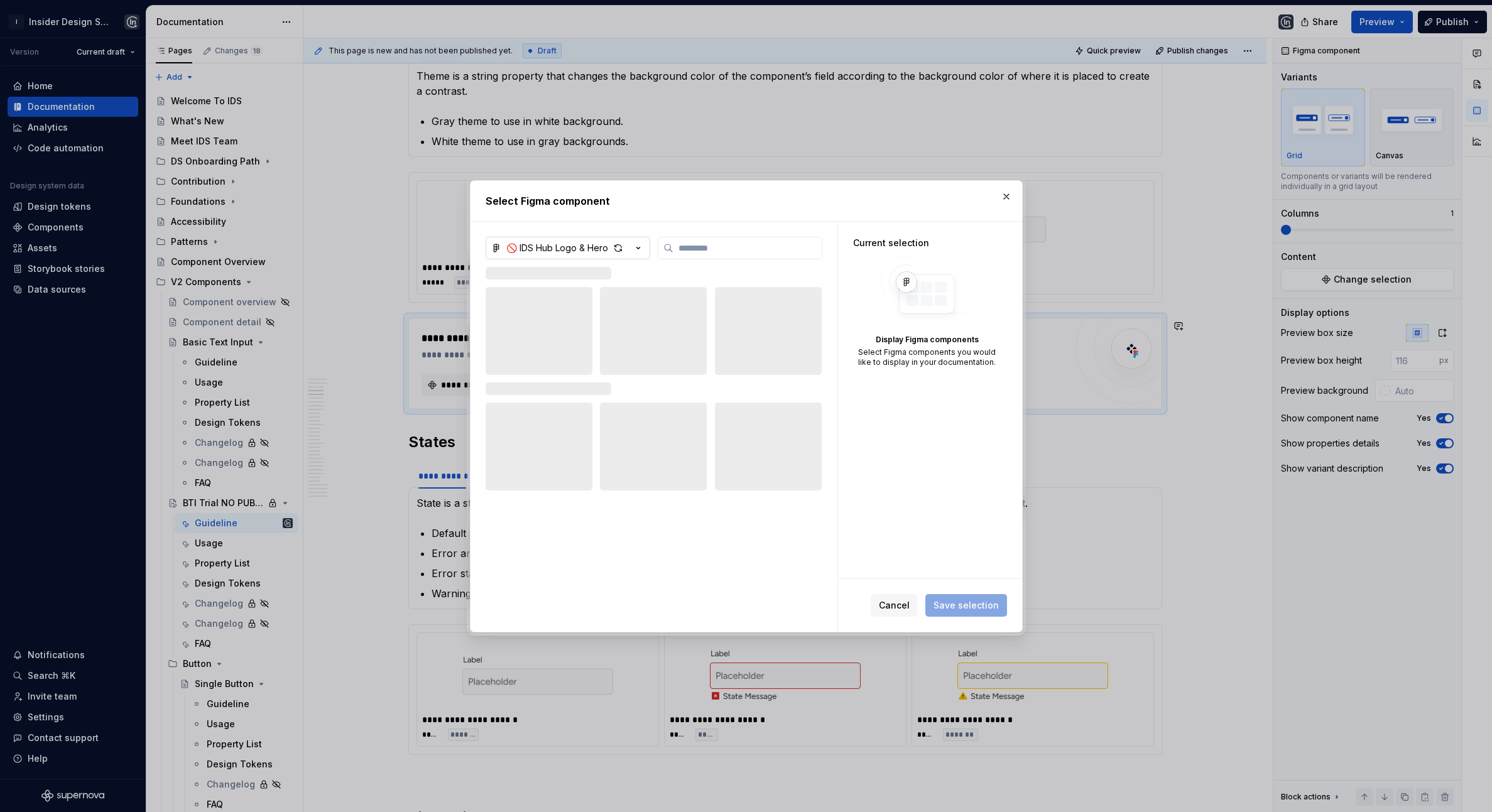
click at [649, 246] on button "🚫 IDS Hub Logo & Hero" at bounding box center [568, 248] width 165 height 23
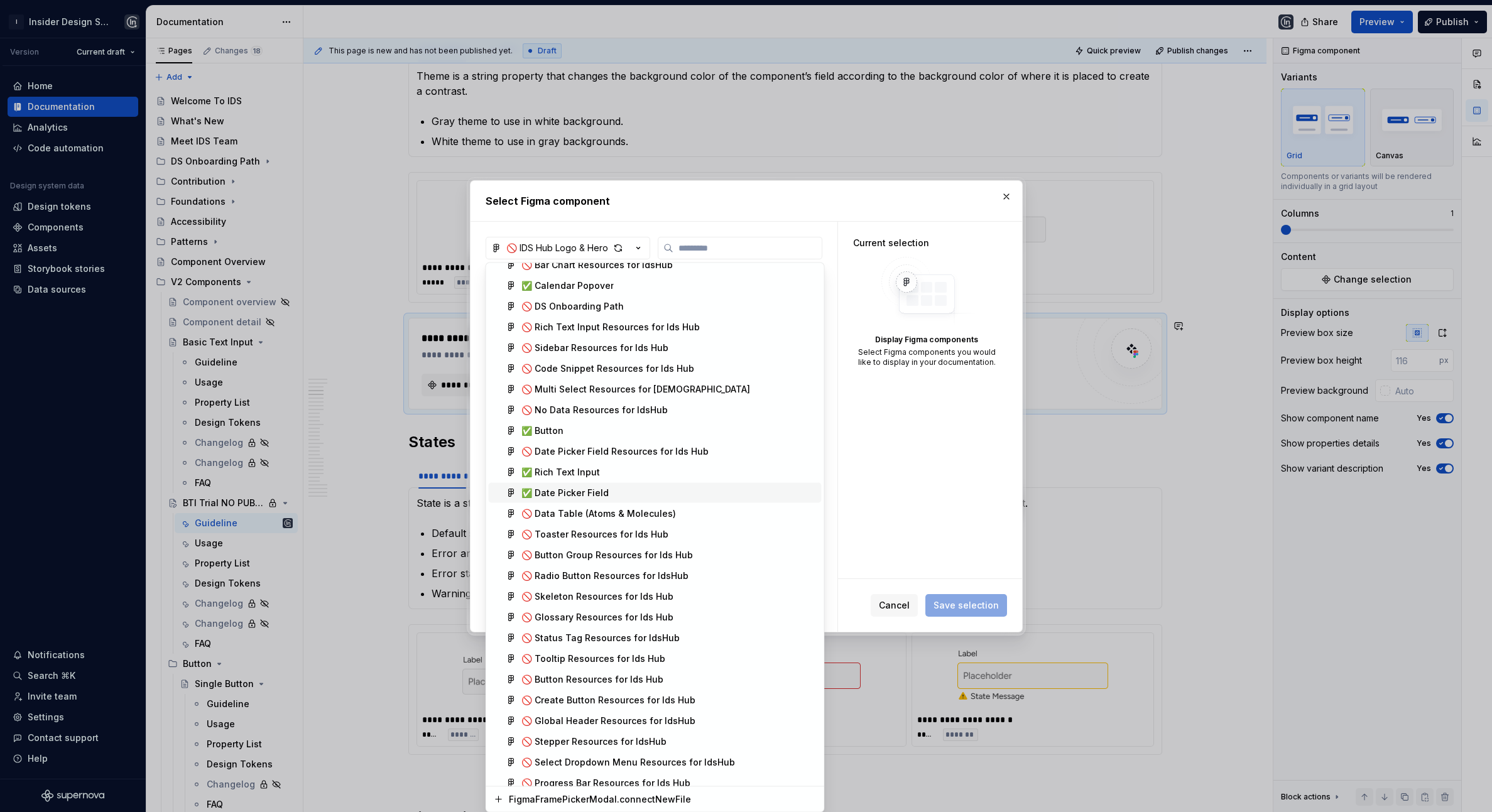
scroll to position [217, 0]
click at [582, 472] on div "✅ Rich Text Input" at bounding box center [560, 470] width 79 height 12
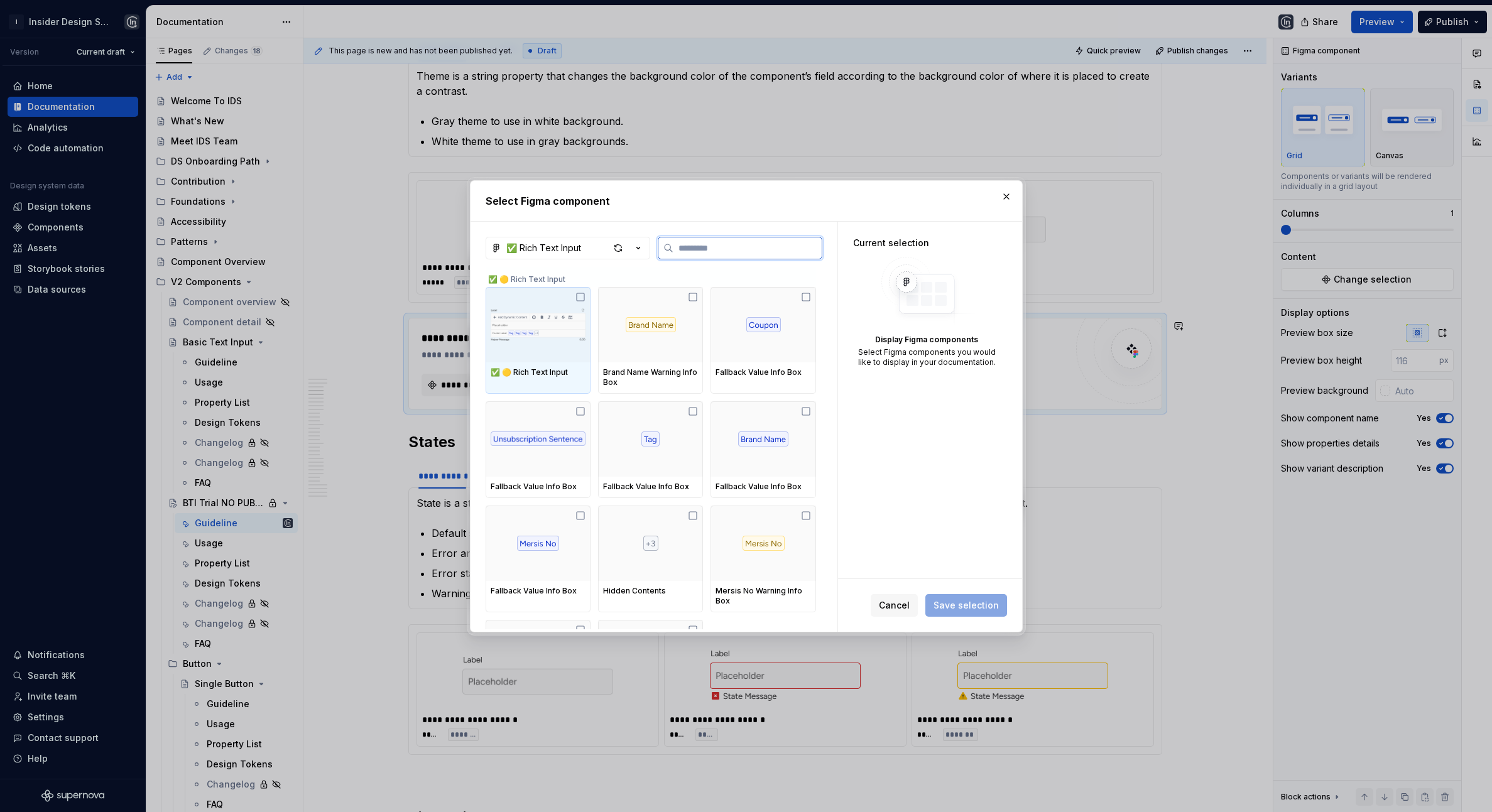
click at [541, 345] on img at bounding box center [538, 325] width 95 height 66
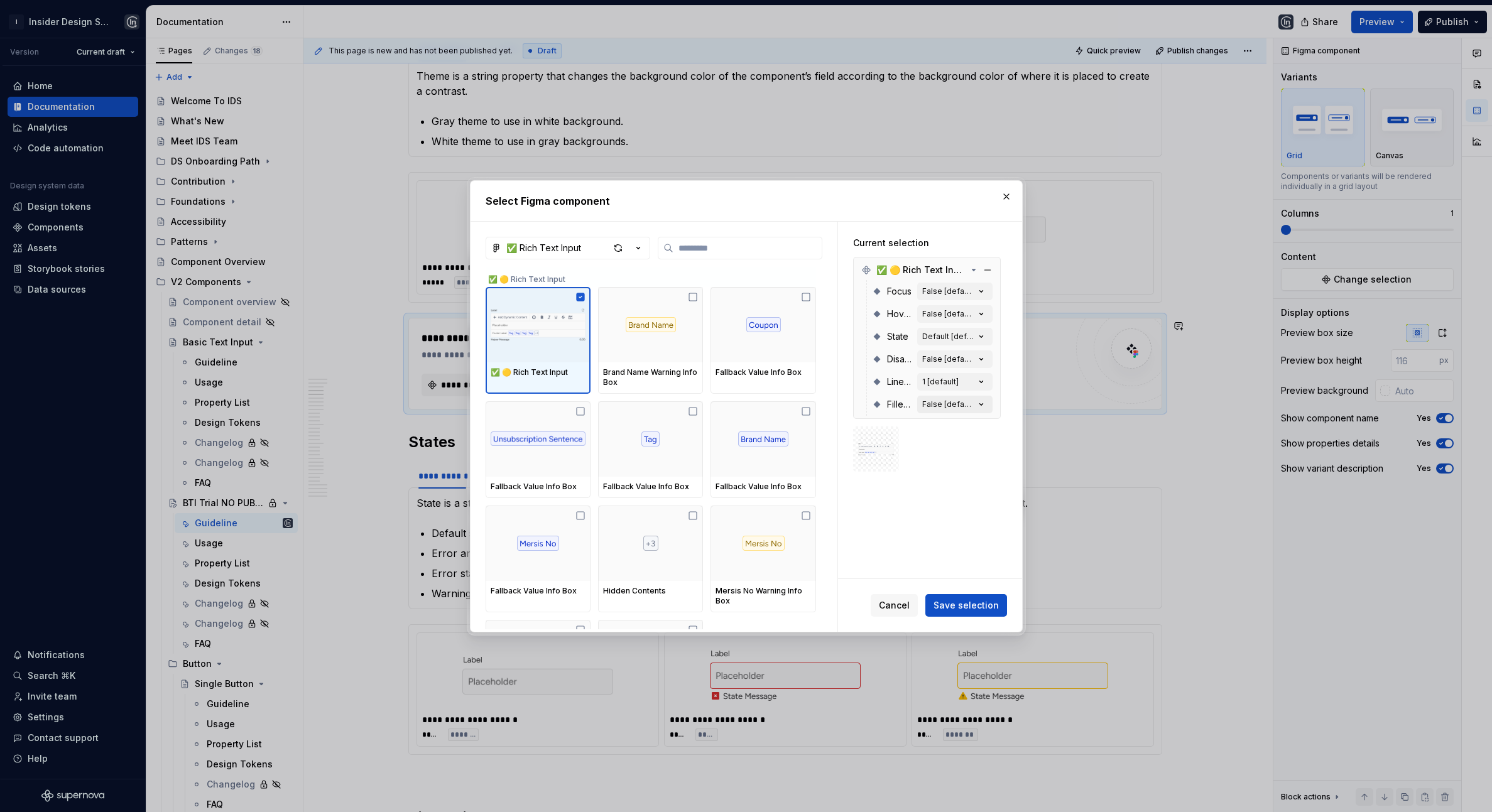
click at [965, 405] on div "False [default]" at bounding box center [948, 404] width 53 height 10
click at [982, 403] on icon "button" at bounding box center [981, 404] width 12 height 12
click at [955, 402] on div "False [default]" at bounding box center [948, 404] width 53 height 10
click at [929, 401] on div "False [default]" at bounding box center [948, 404] width 53 height 10
click at [960, 606] on span "Save selection" at bounding box center [966, 605] width 66 height 12
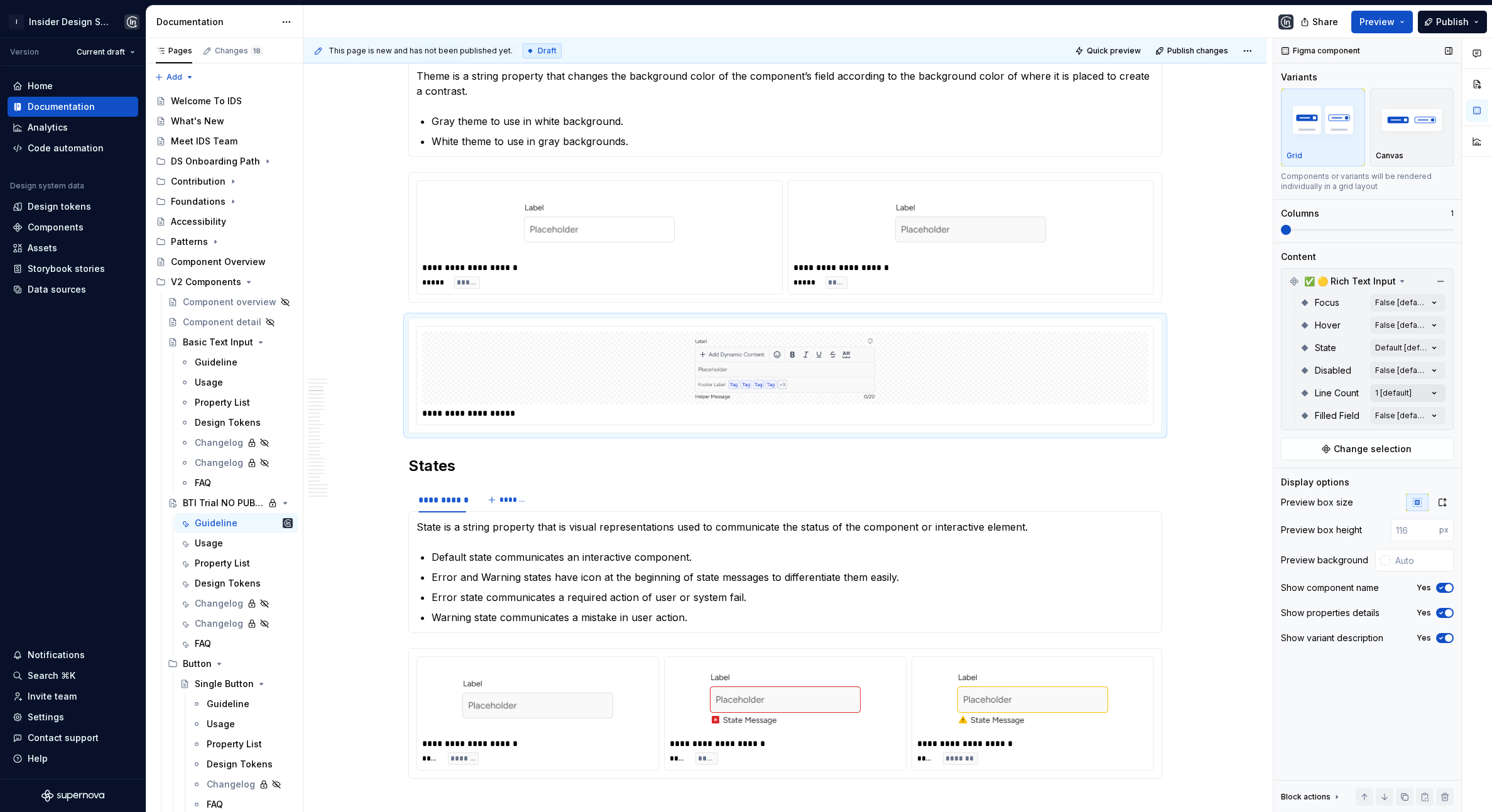
click at [1422, 395] on div "Comments Open comments No comments yet Select ‘Comment’ from the block context …" at bounding box center [1382, 425] width 218 height 774
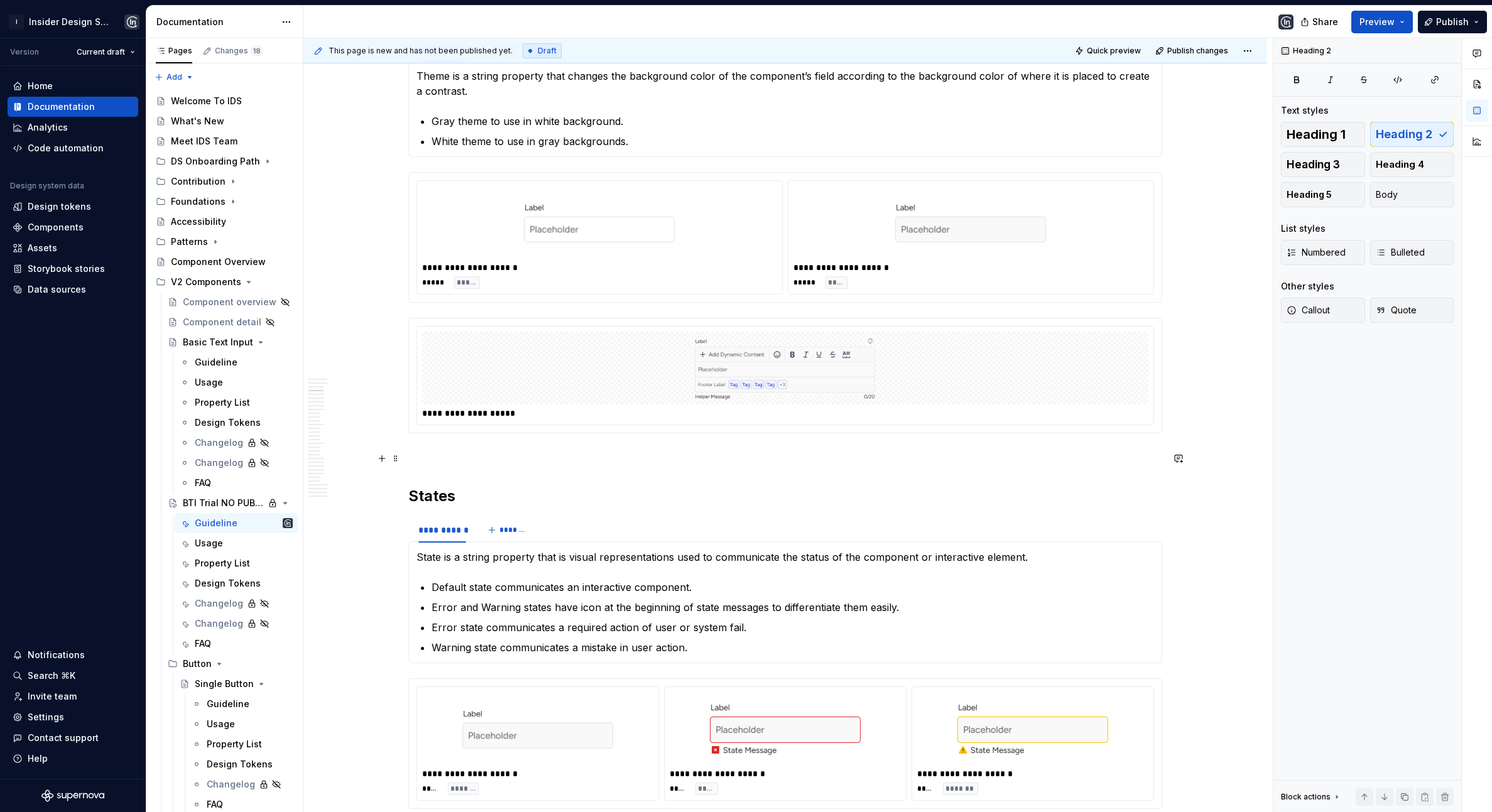
click at [431, 458] on p at bounding box center [785, 456] width 754 height 15
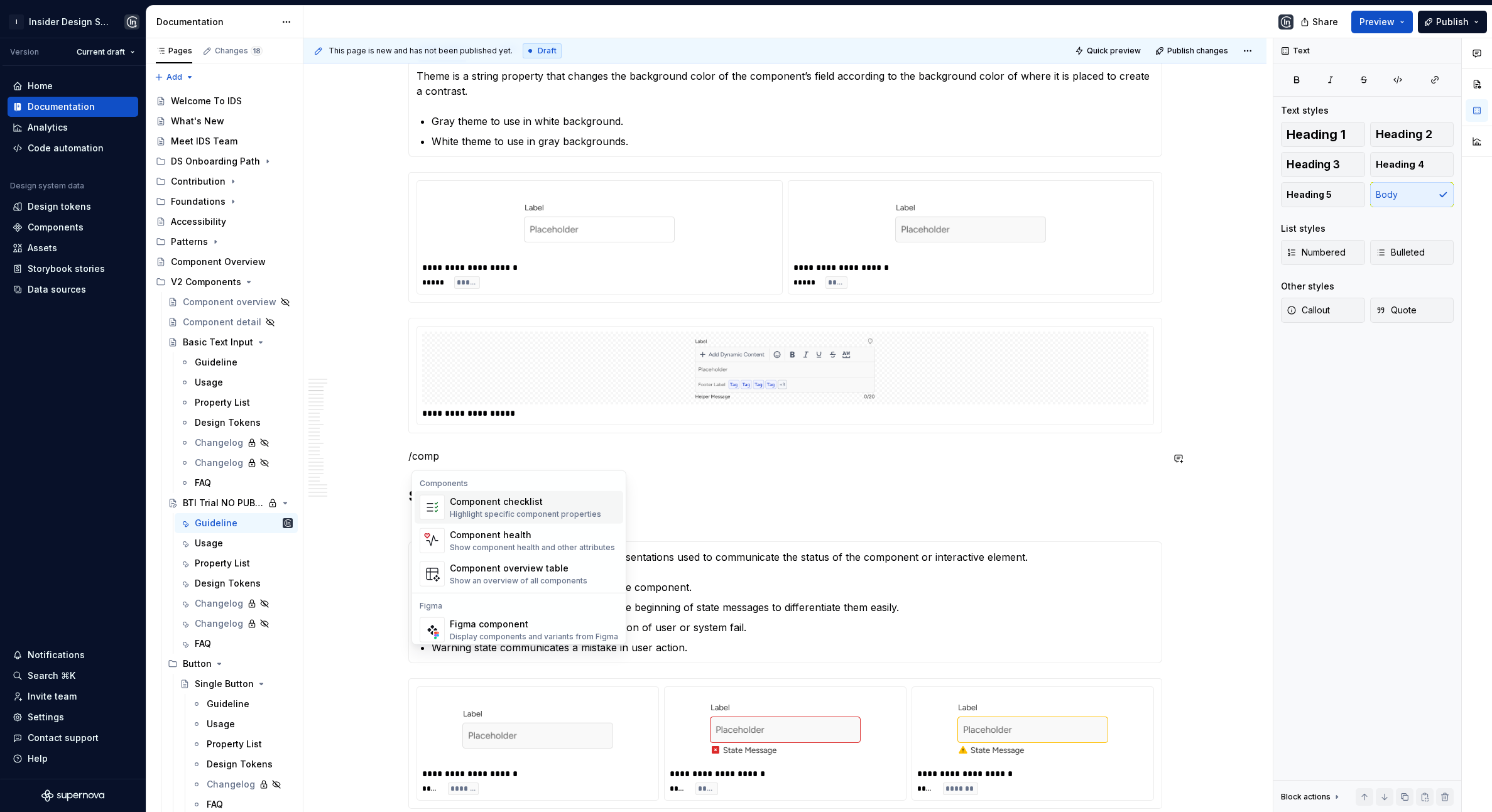
scroll to position [37, 0]
click at [517, 617] on div "Figma component properties" at bounding box center [530, 620] width 161 height 12
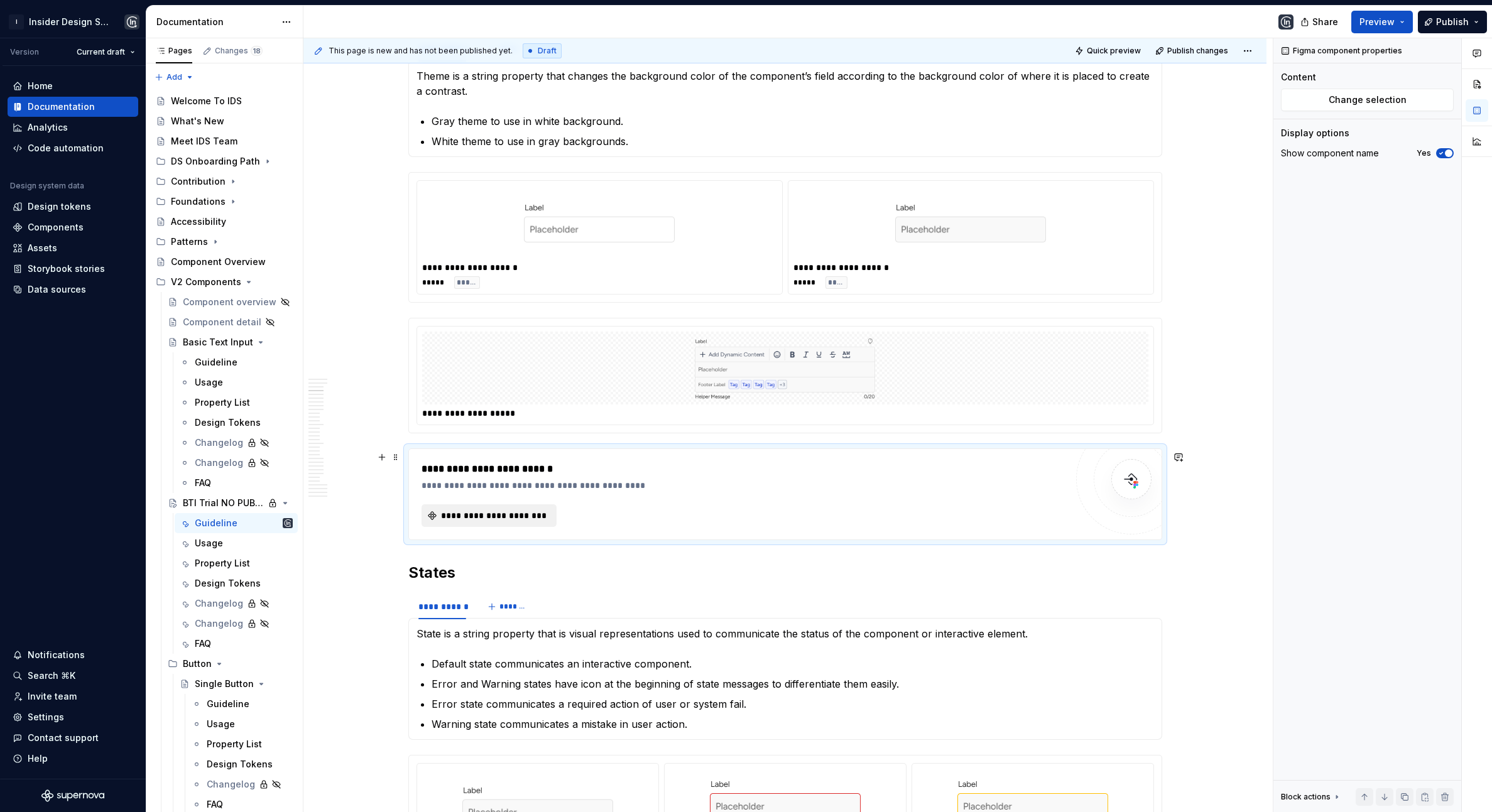
click at [538, 519] on span "**********" at bounding box center [494, 515] width 108 height 12
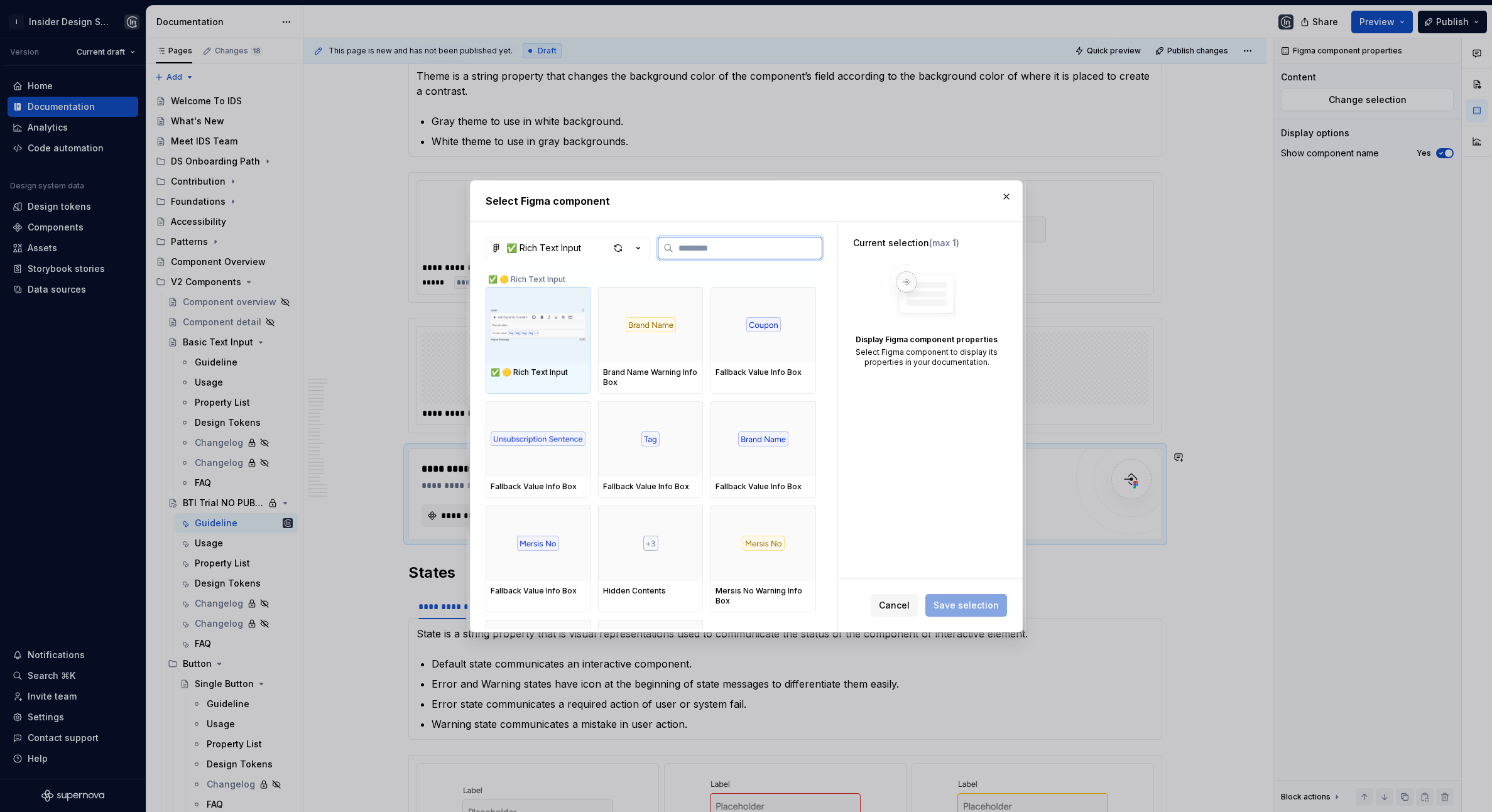
click at [535, 317] on img at bounding box center [538, 325] width 95 height 66
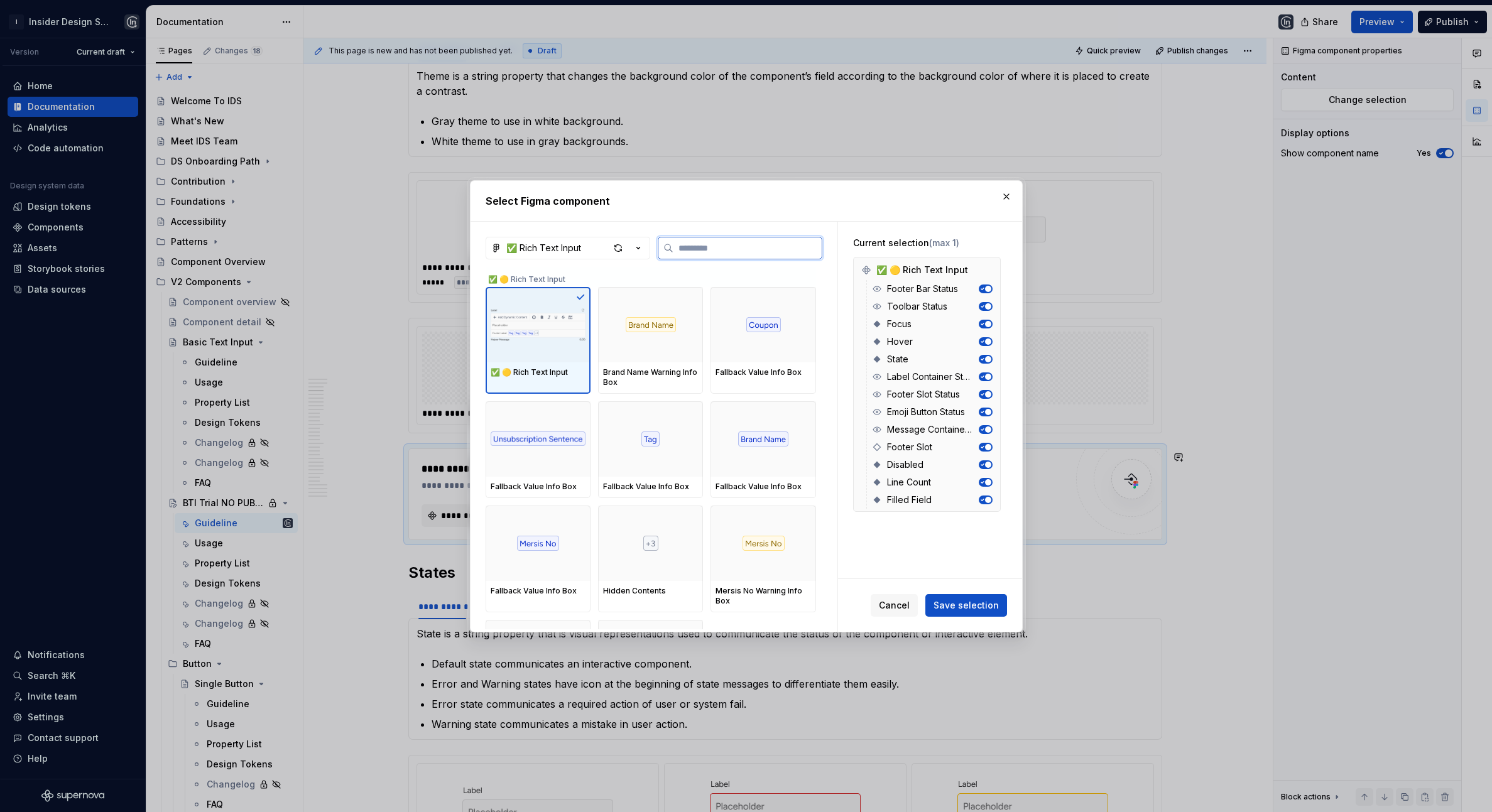
click at [534, 317] on img at bounding box center [538, 325] width 95 height 66
click at [954, 603] on span "Save selection" at bounding box center [966, 605] width 66 height 12
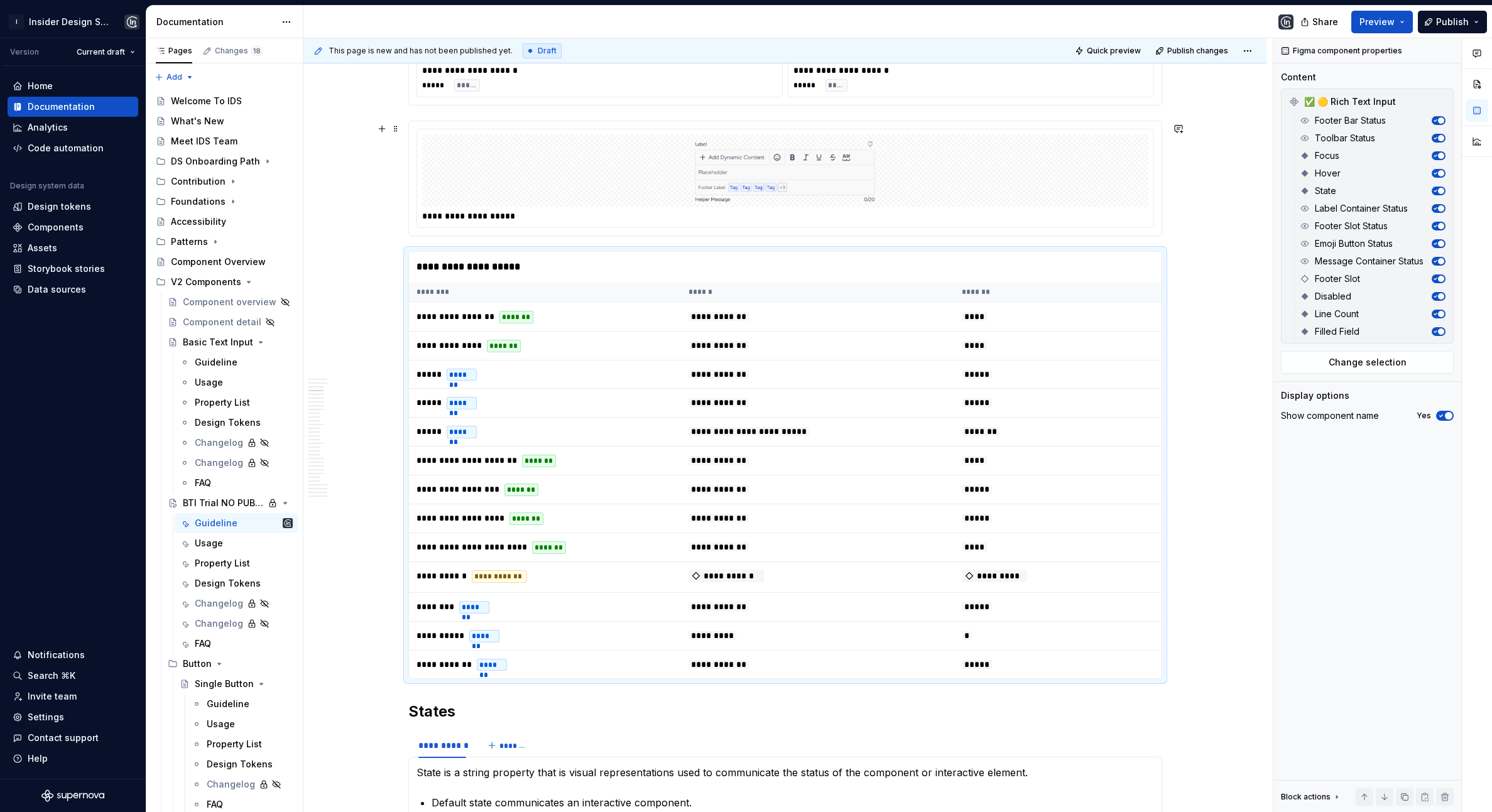
scroll to position [975, 0]
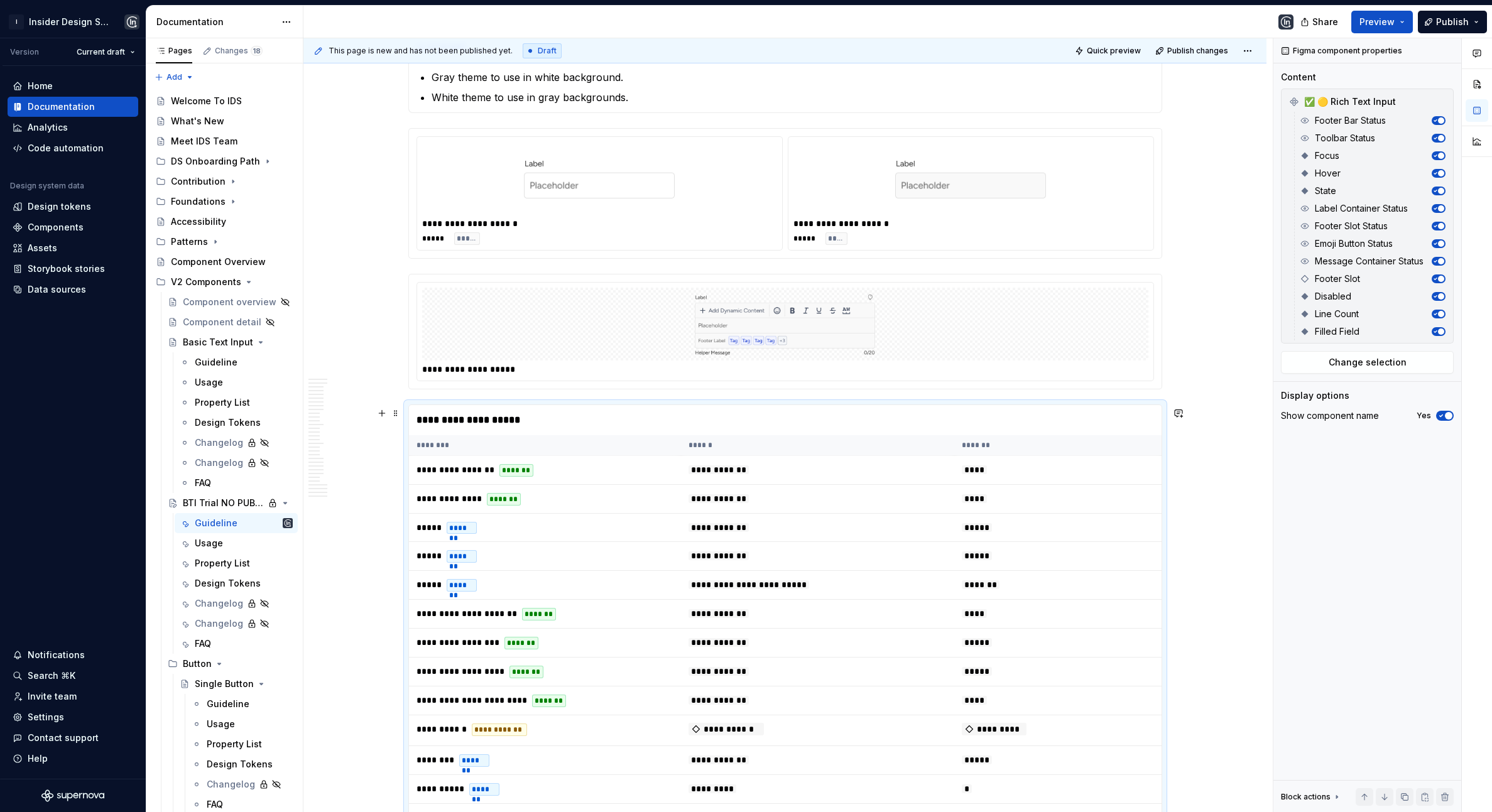
click at [766, 408] on div "**********" at bounding box center [786, 420] width 753 height 30
click at [766, 327] on img at bounding box center [785, 324] width 302 height 63
click at [745, 444] on th "******" at bounding box center [818, 445] width 273 height 21
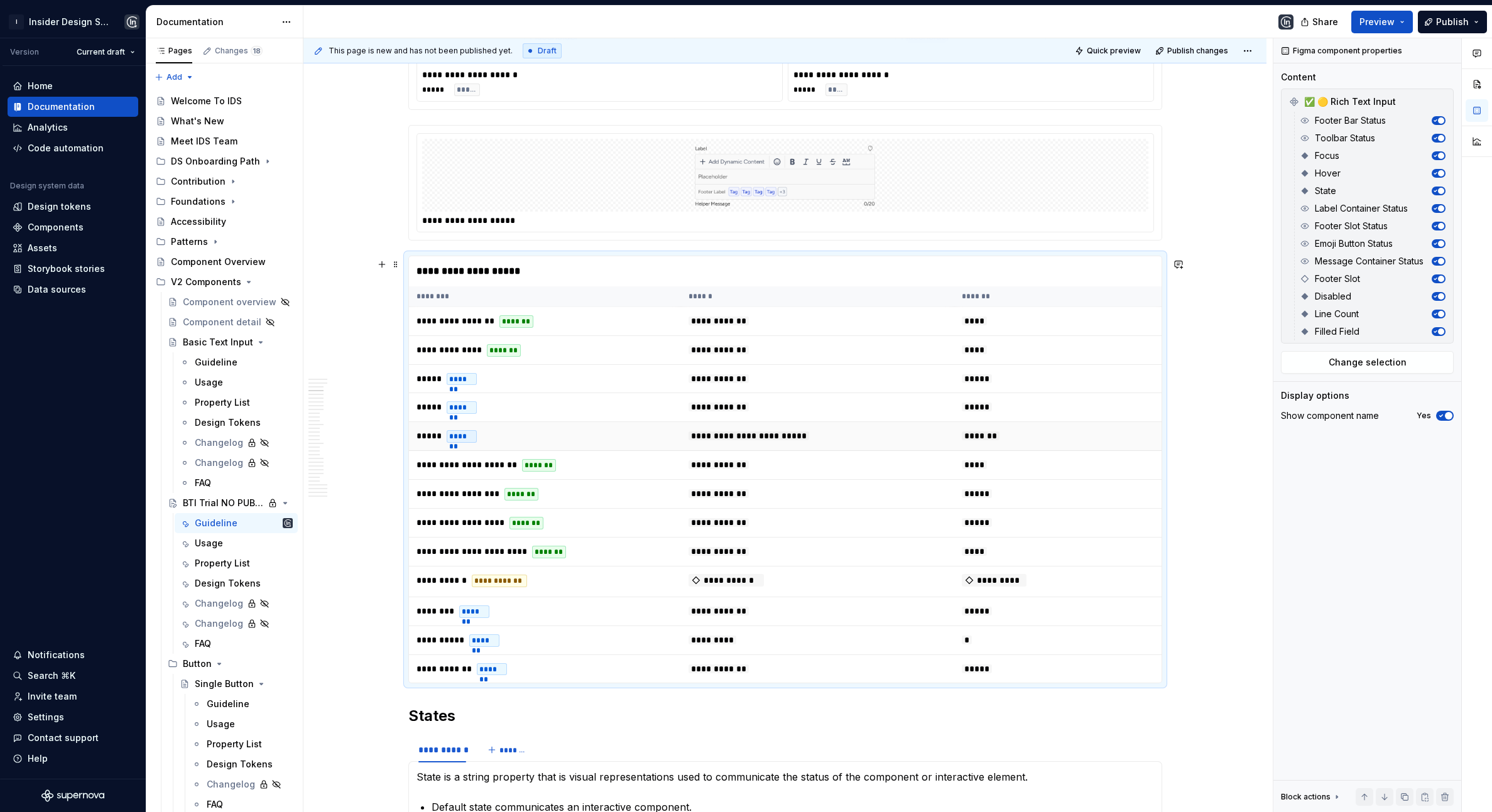
scroll to position [1116, 0]
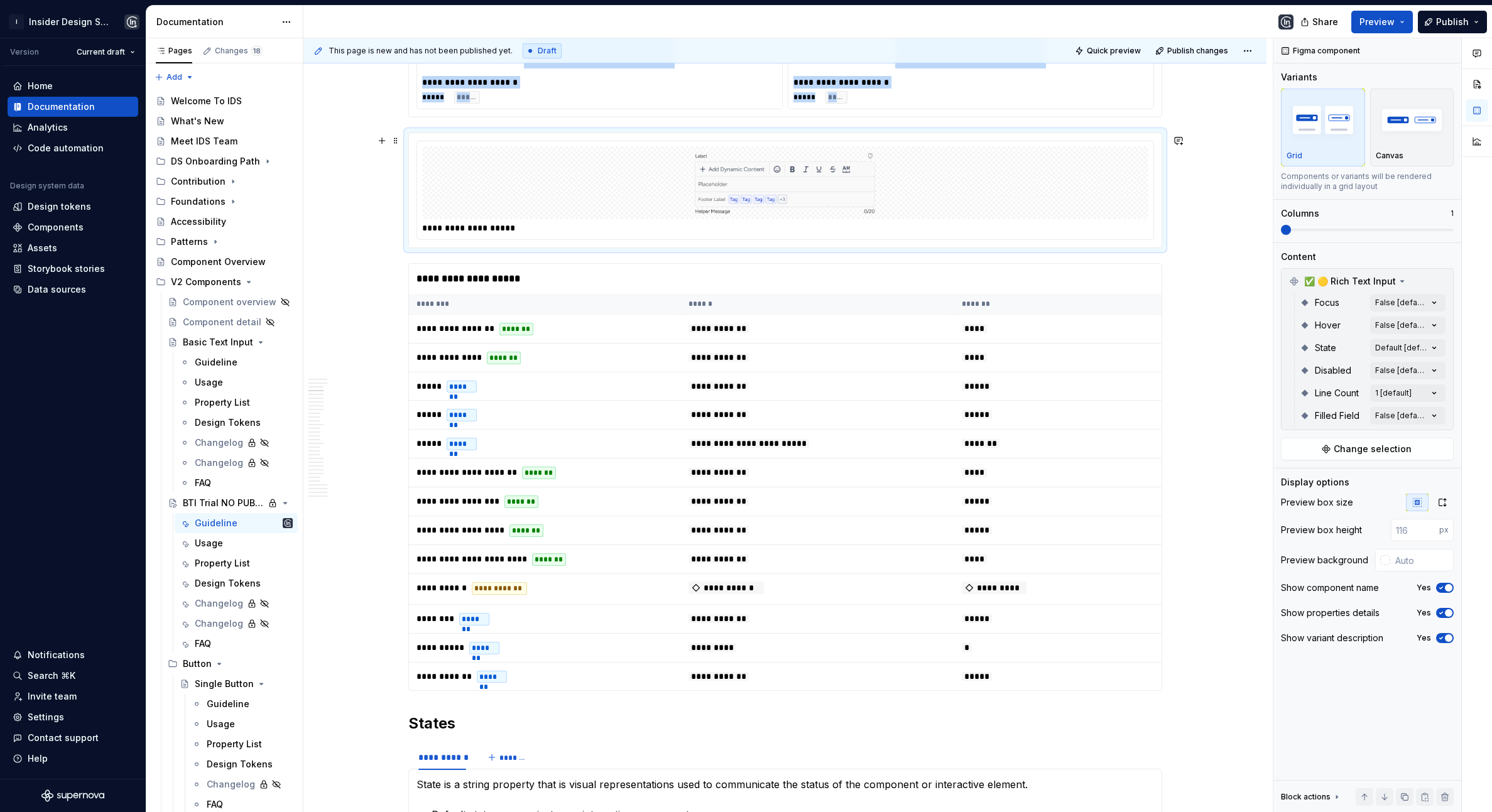
click at [755, 181] on img at bounding box center [785, 182] width 302 height 63
click at [1403, 305] on div "Comments Open comments No comments yet Select ‘Comment’ from the block context …" at bounding box center [1382, 425] width 218 height 774
click at [1429, 322] on icon "button" at bounding box center [1423, 325] width 10 height 8
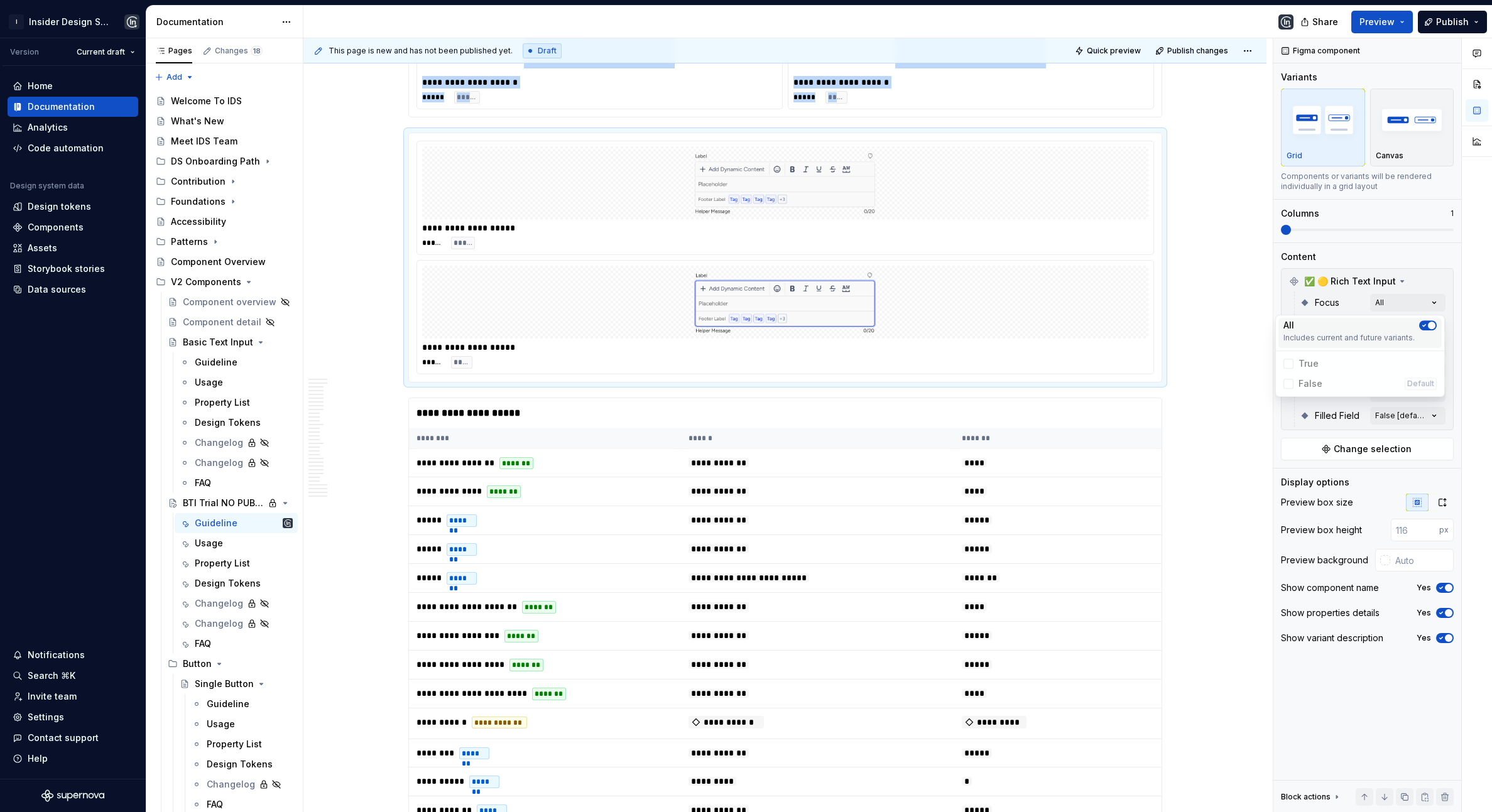
click at [1429, 325] on span "button" at bounding box center [1432, 325] width 8 height 8
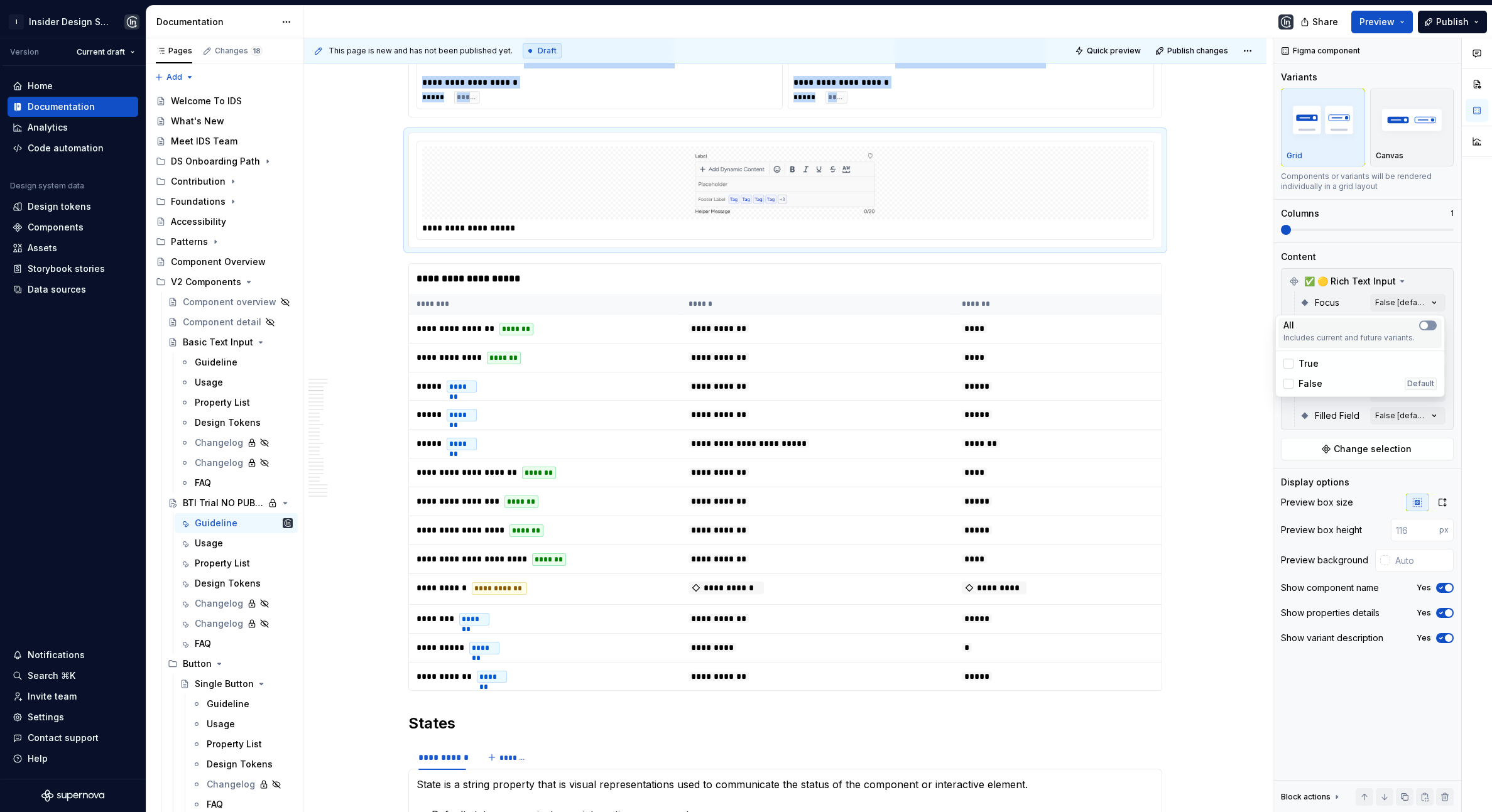
click at [1429, 324] on button "button" at bounding box center [1427, 325] width 18 height 10
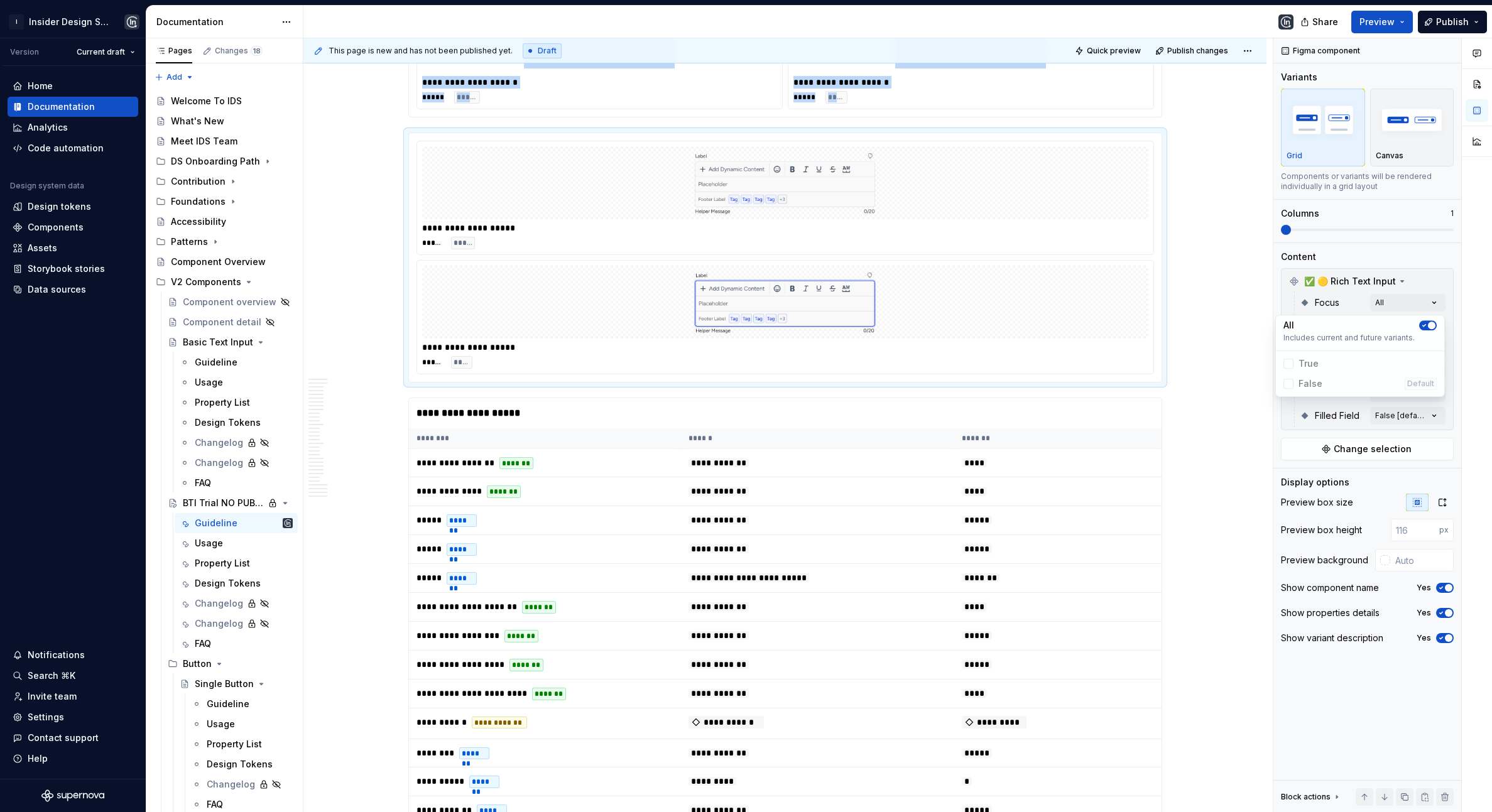
click at [1337, 298] on div "Comments Open comments No comments yet Select ‘Comment’ from the block context …" at bounding box center [1382, 425] width 218 height 774
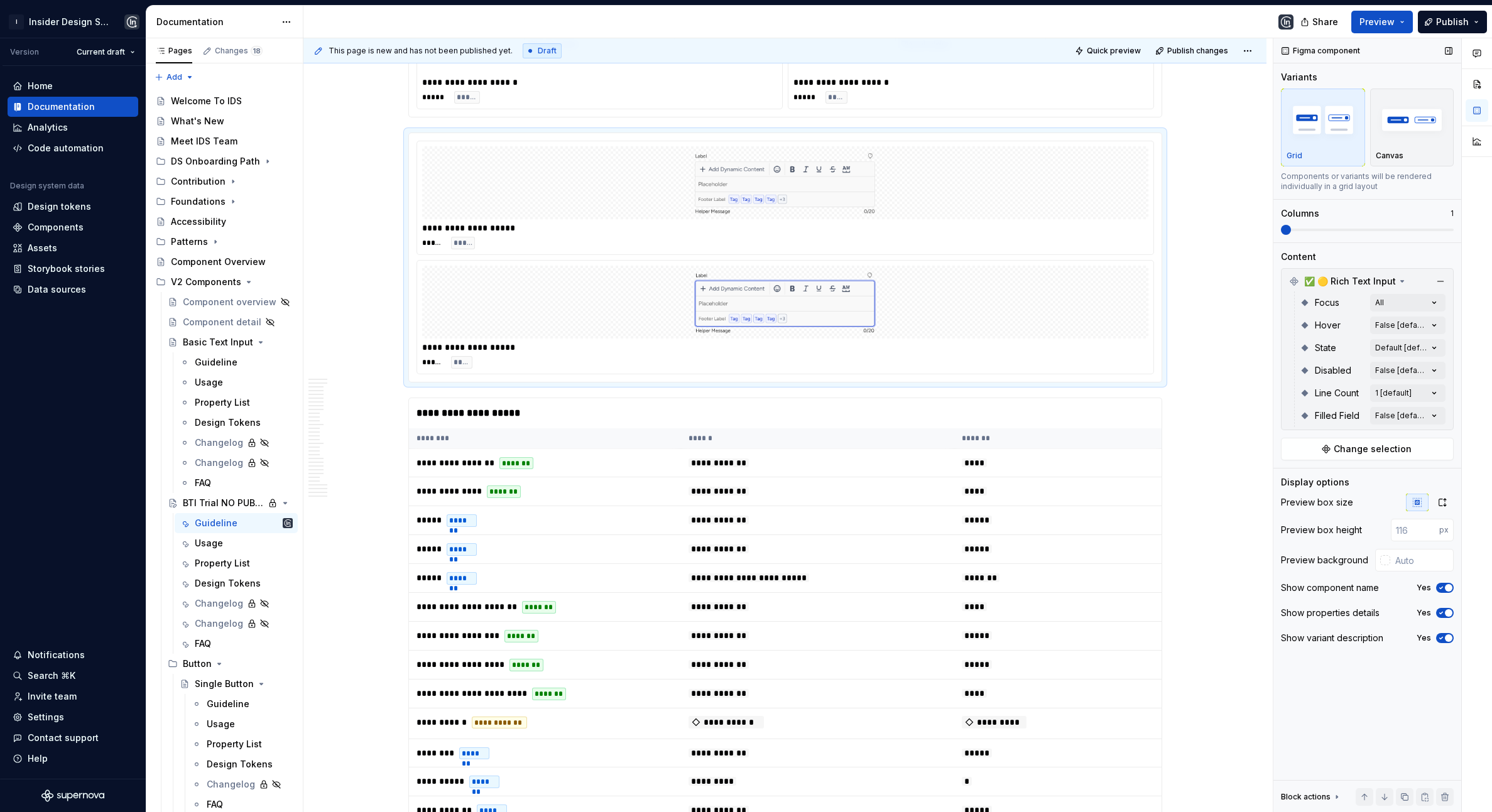
click at [1427, 313] on div "Focus All" at bounding box center [1372, 303] width 146 height 23
click at [1424, 330] on div "Comments Open comments No comments yet Select ‘Comment’ from the block context …" at bounding box center [1382, 425] width 218 height 774
click at [1429, 350] on icon "button" at bounding box center [1423, 347] width 10 height 8
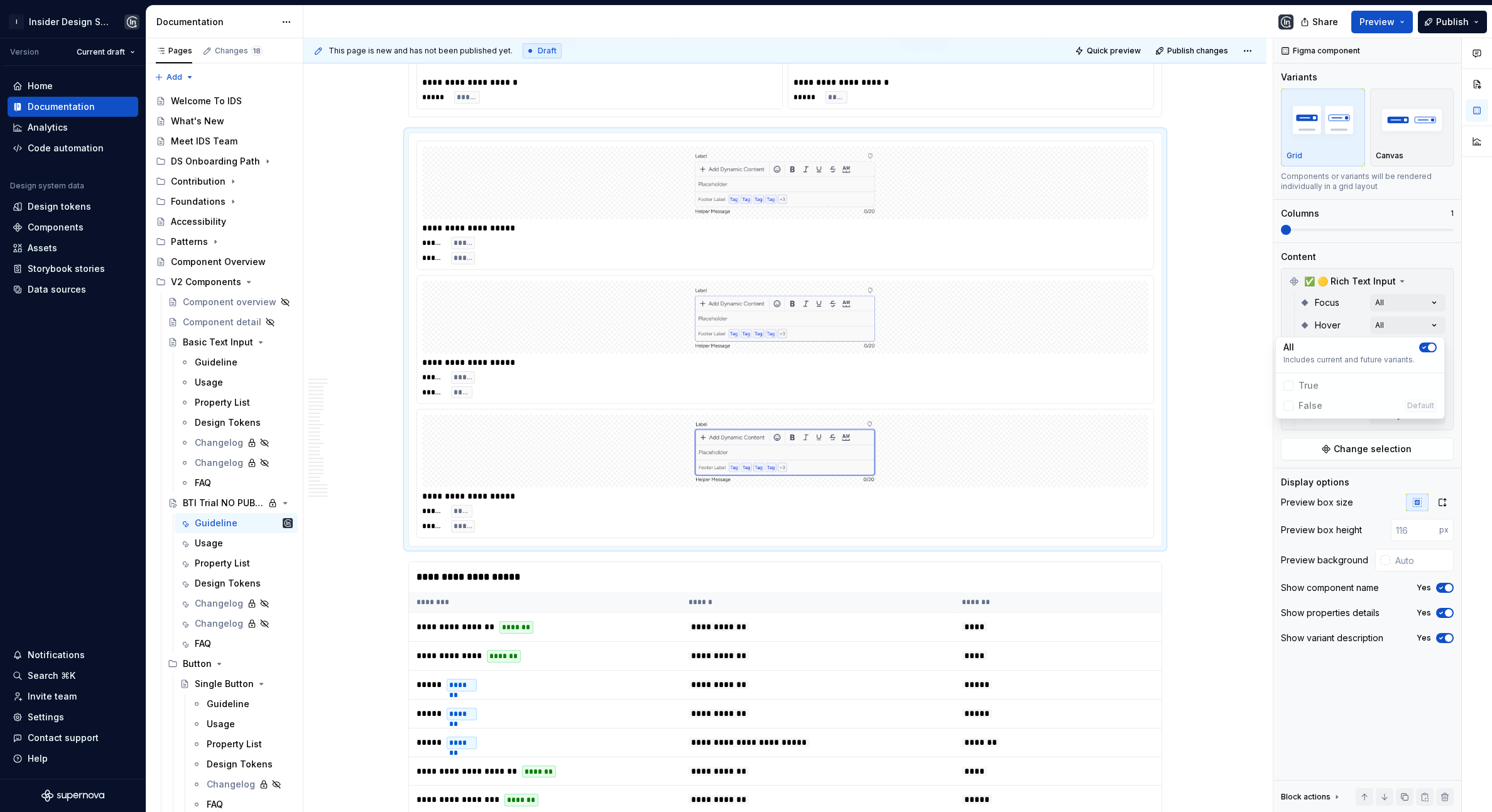
click at [1429, 346] on span "button" at bounding box center [1432, 347] width 8 height 8
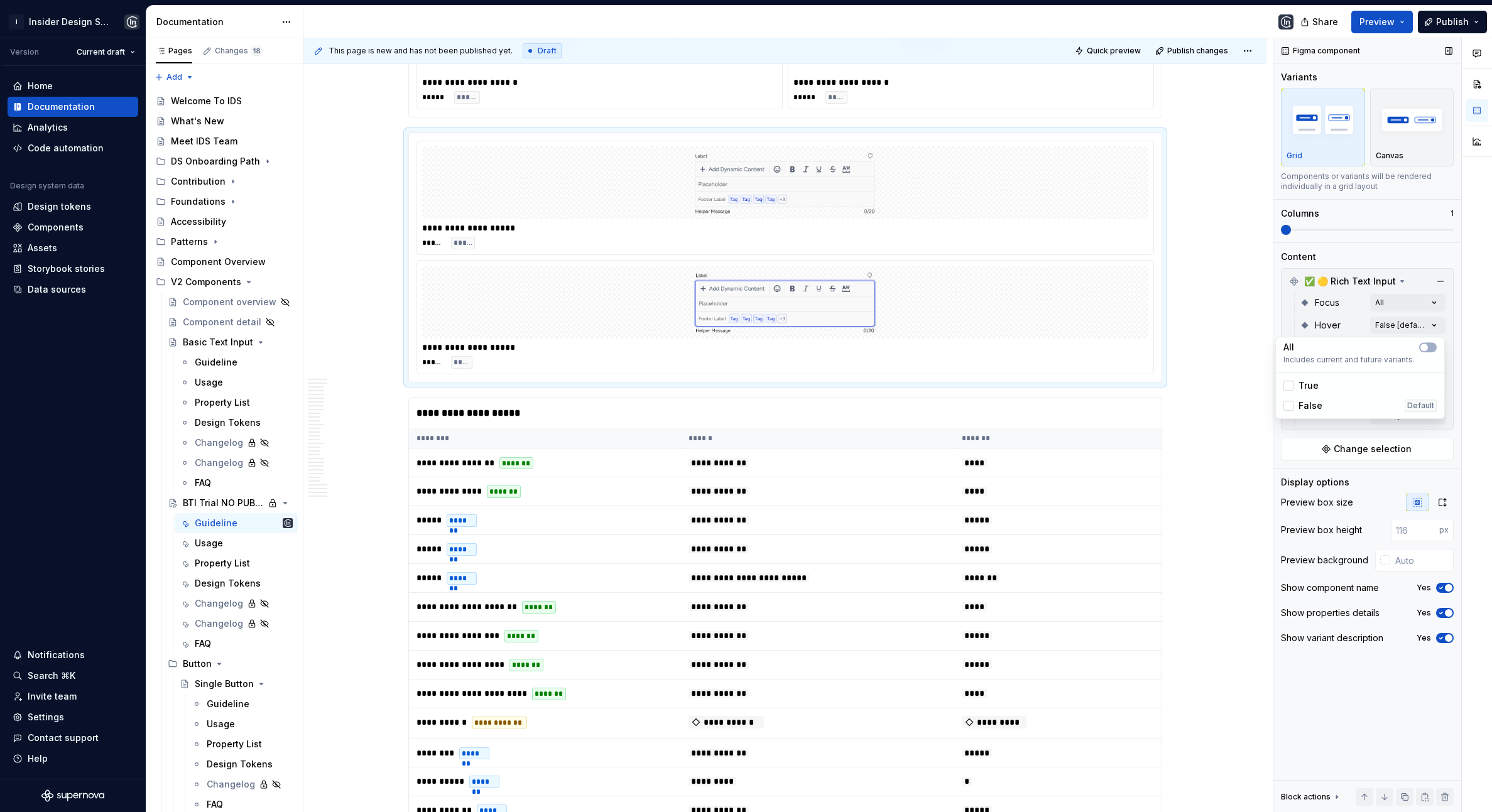
click at [1337, 321] on div "Comments Open comments No comments yet Select ‘Comment’ from the block context …" at bounding box center [1382, 425] width 218 height 774
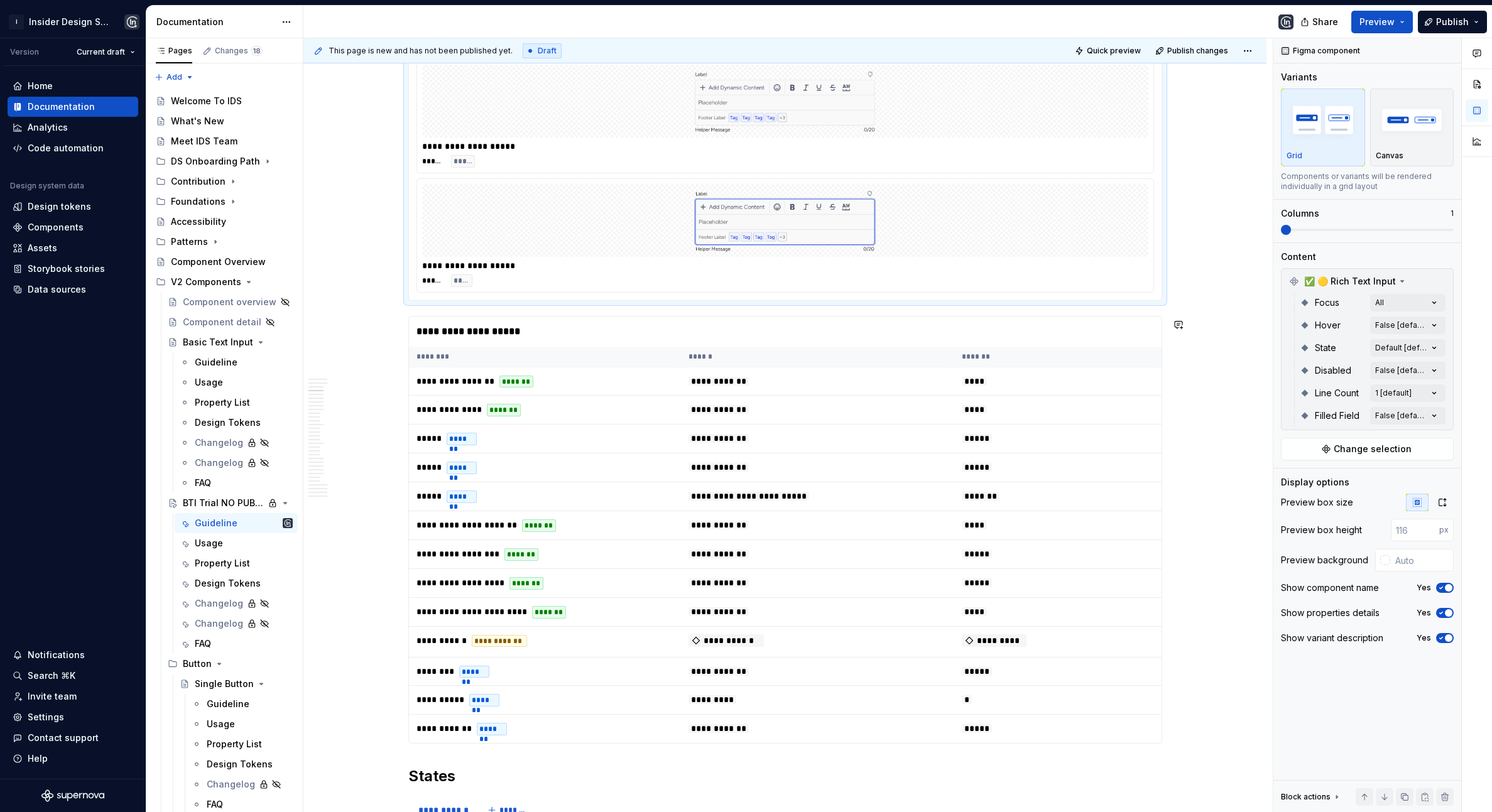
scroll to position [1176, 0]
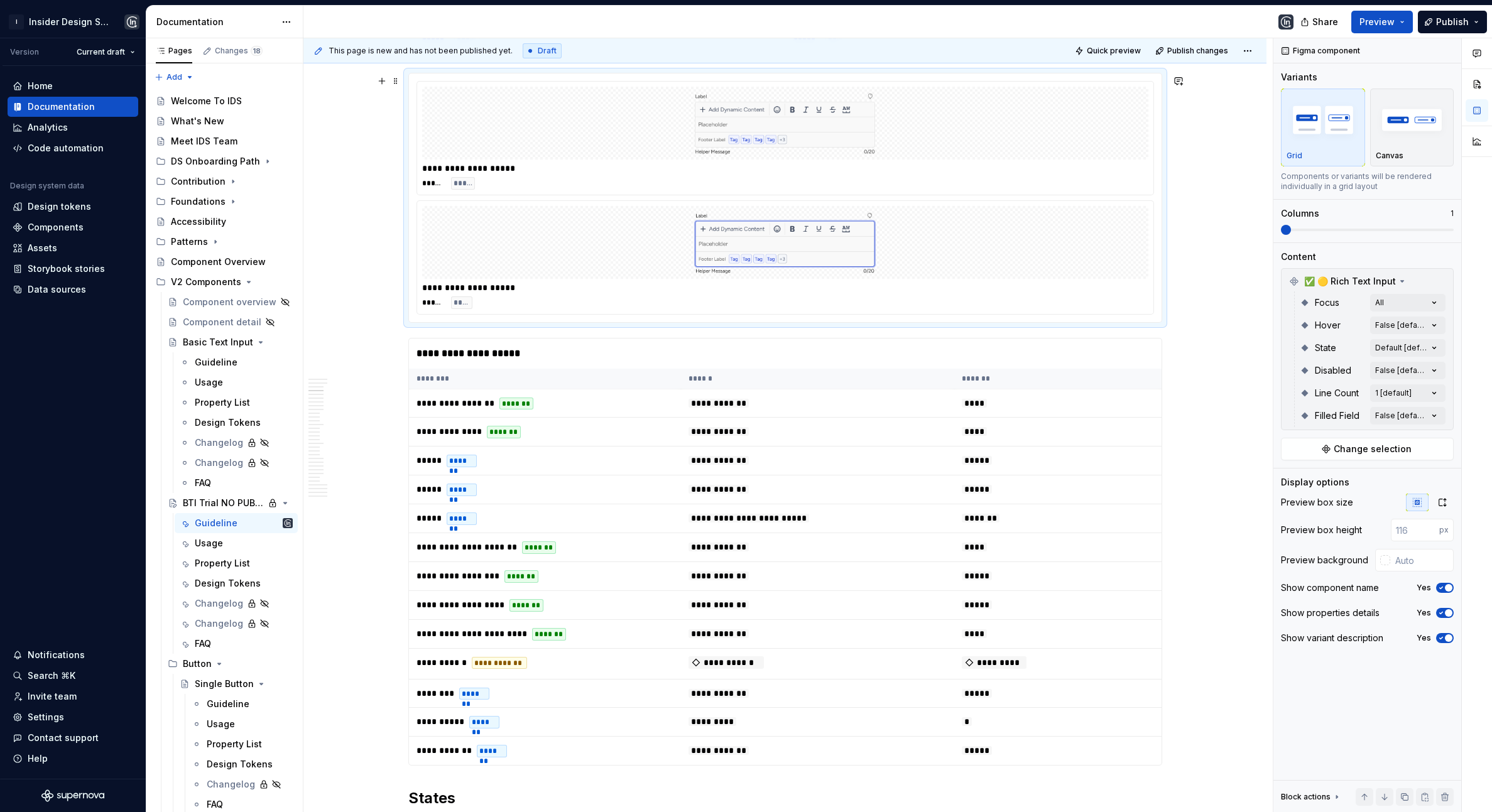
click at [884, 282] on div "**********" at bounding box center [785, 288] width 725 height 12
click at [1356, 446] on span "Change selection" at bounding box center [1372, 449] width 78 height 12
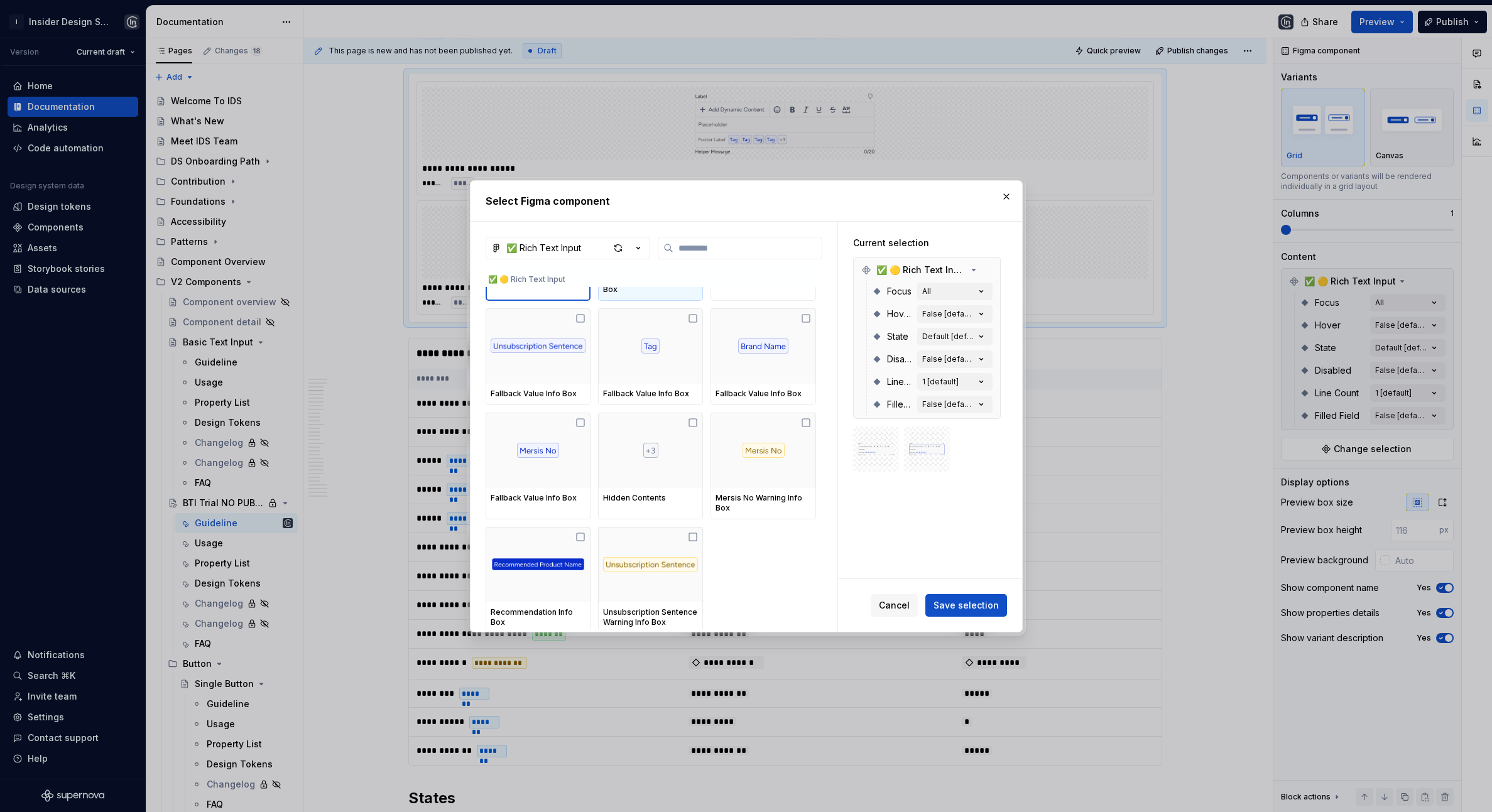
scroll to position [98, 0]
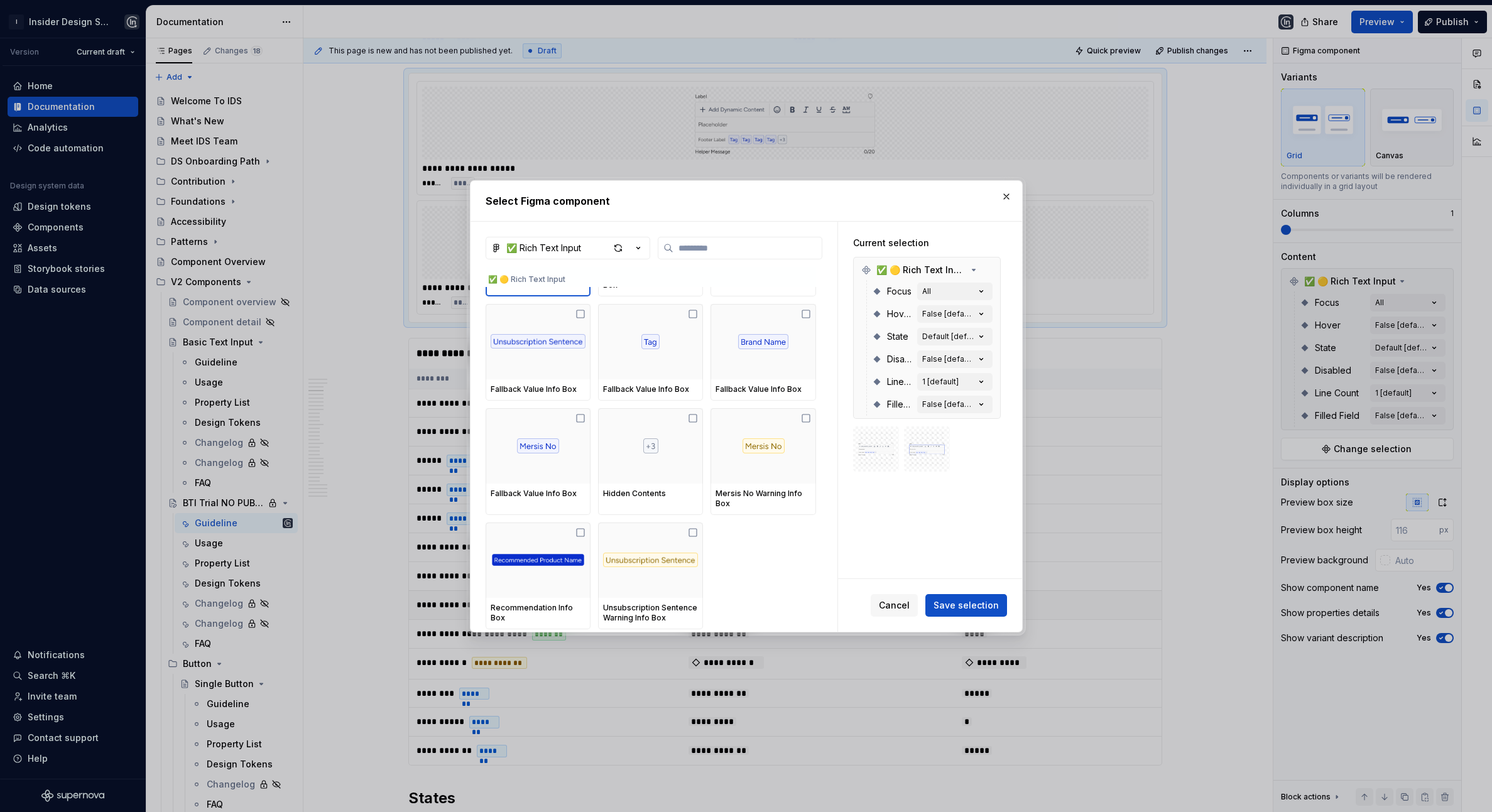
click at [906, 607] on span "Cancel" at bounding box center [894, 605] width 31 height 12
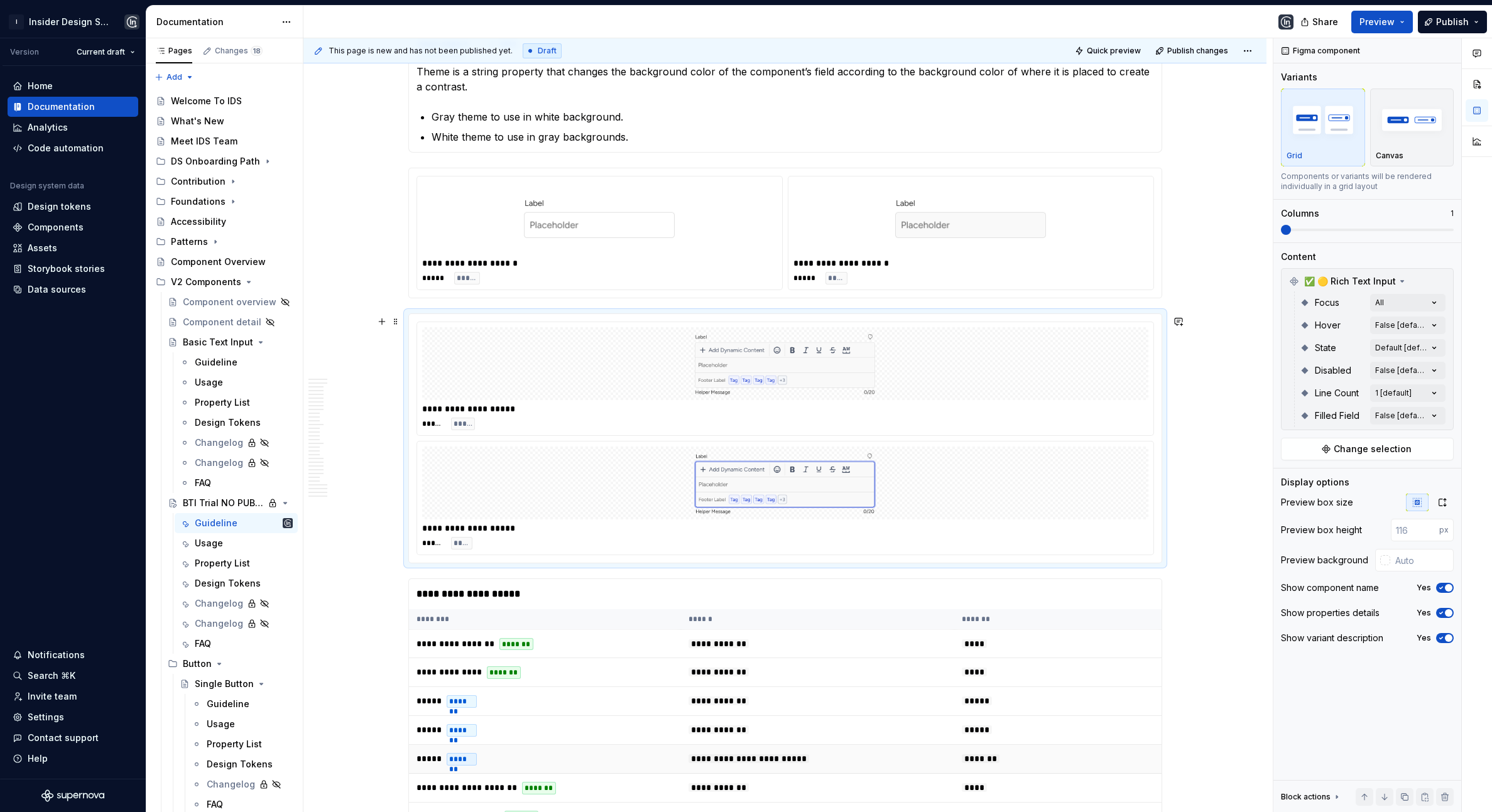
scroll to position [904, 0]
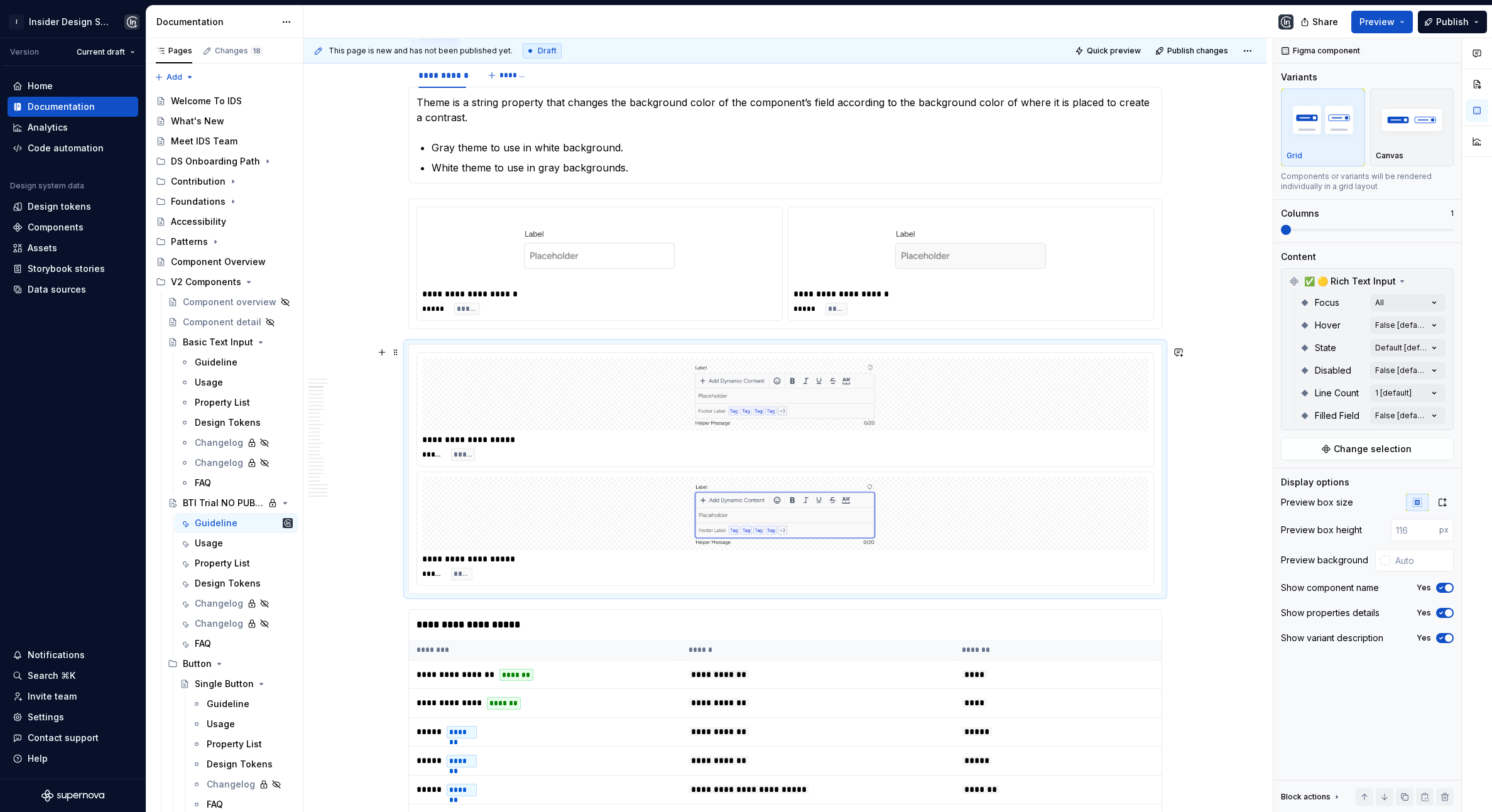
click at [809, 406] on img at bounding box center [785, 394] width 302 height 63
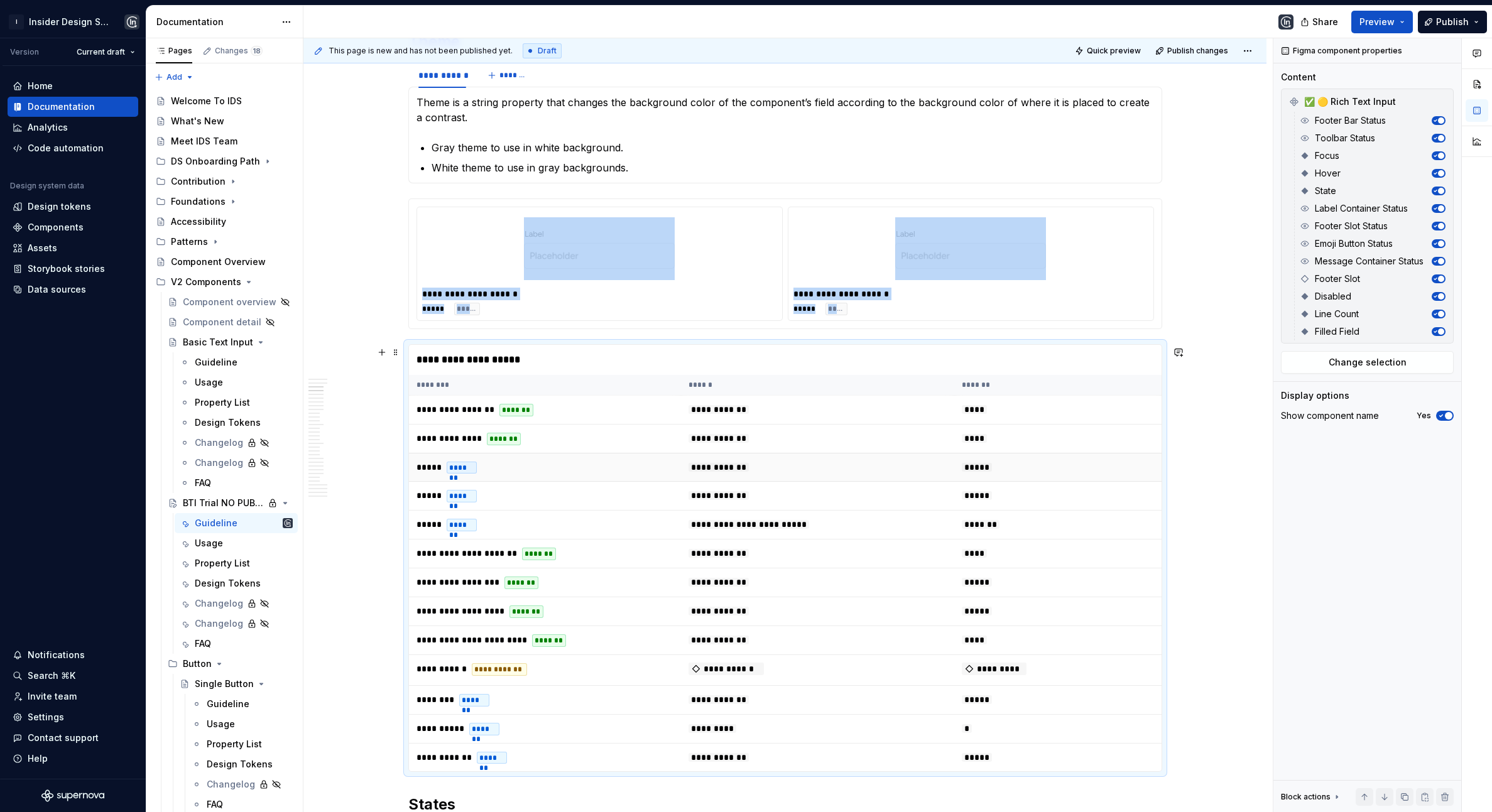
click at [576, 475] on td "***** *******" at bounding box center [545, 467] width 272 height 29
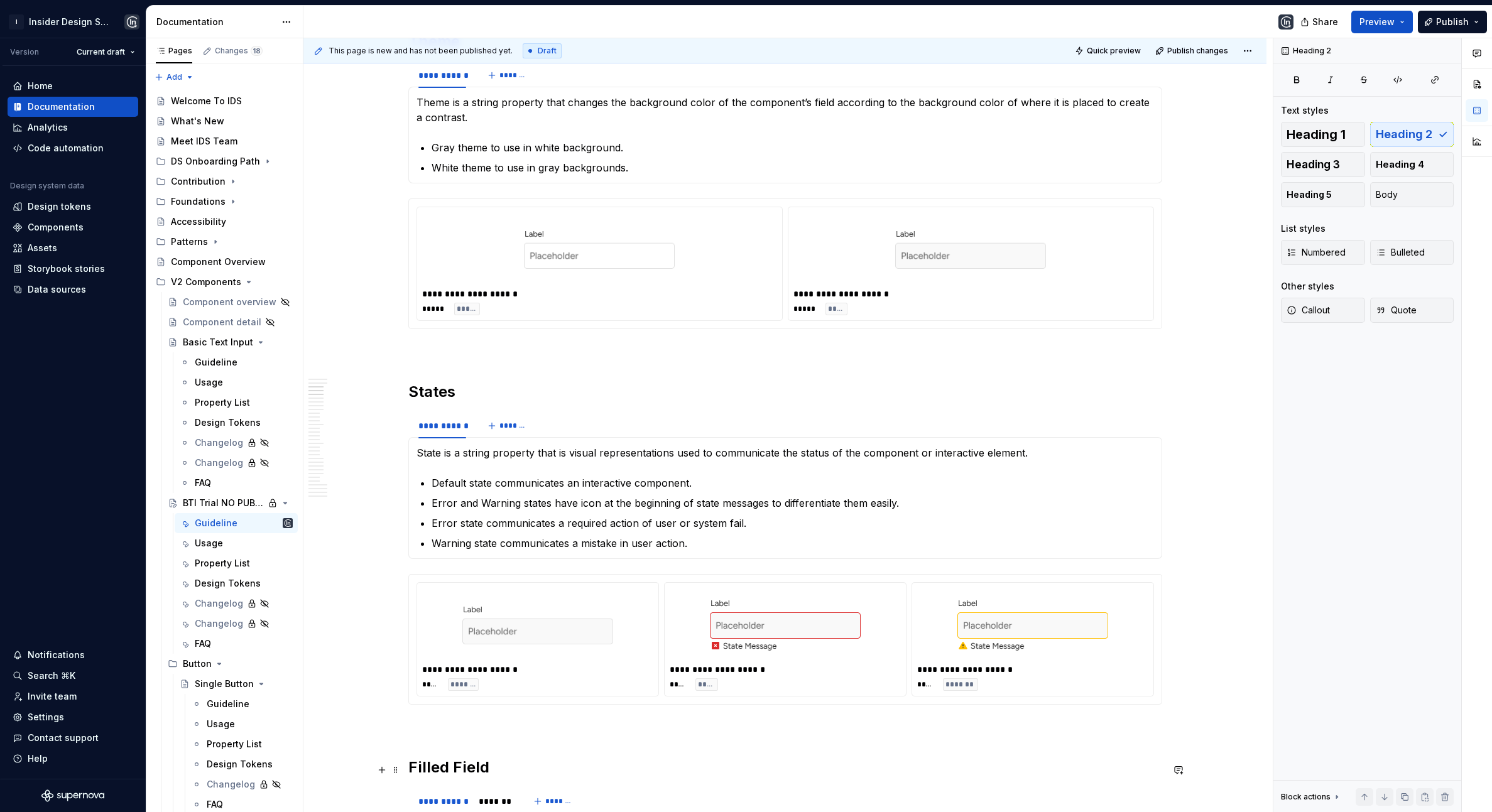
type textarea "*"
